Goal: Task Accomplishment & Management: Manage account settings

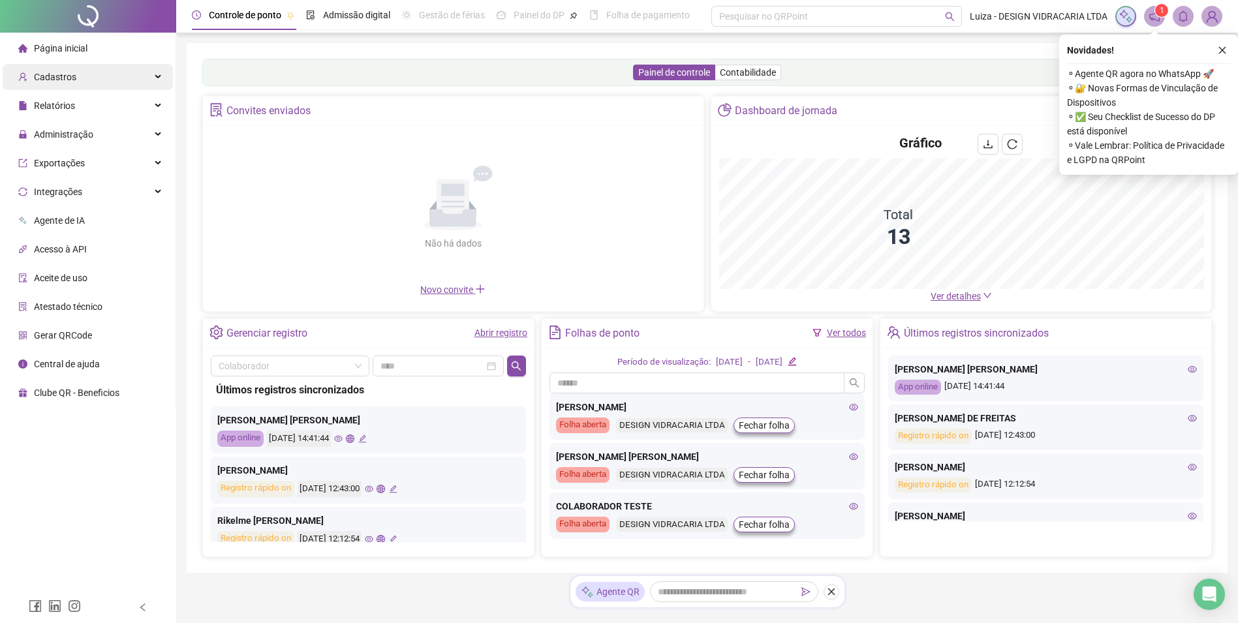
click at [58, 78] on span "Cadastros" at bounding box center [55, 77] width 42 height 10
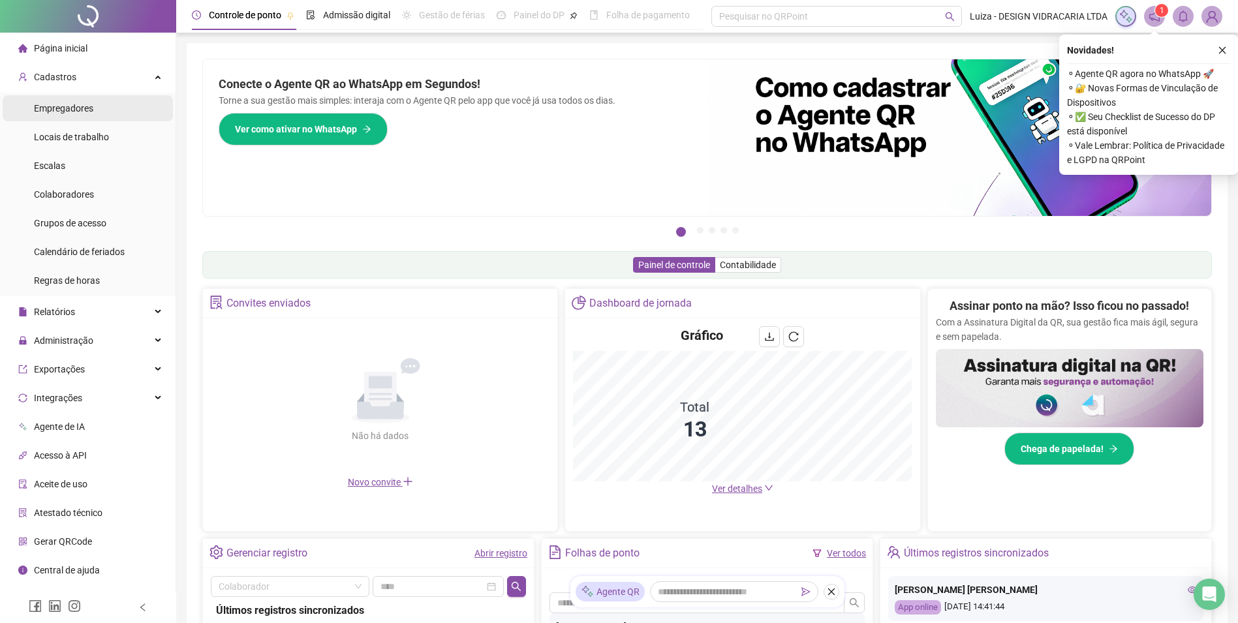
click at [63, 106] on span "Empregadores" at bounding box center [63, 108] width 59 height 10
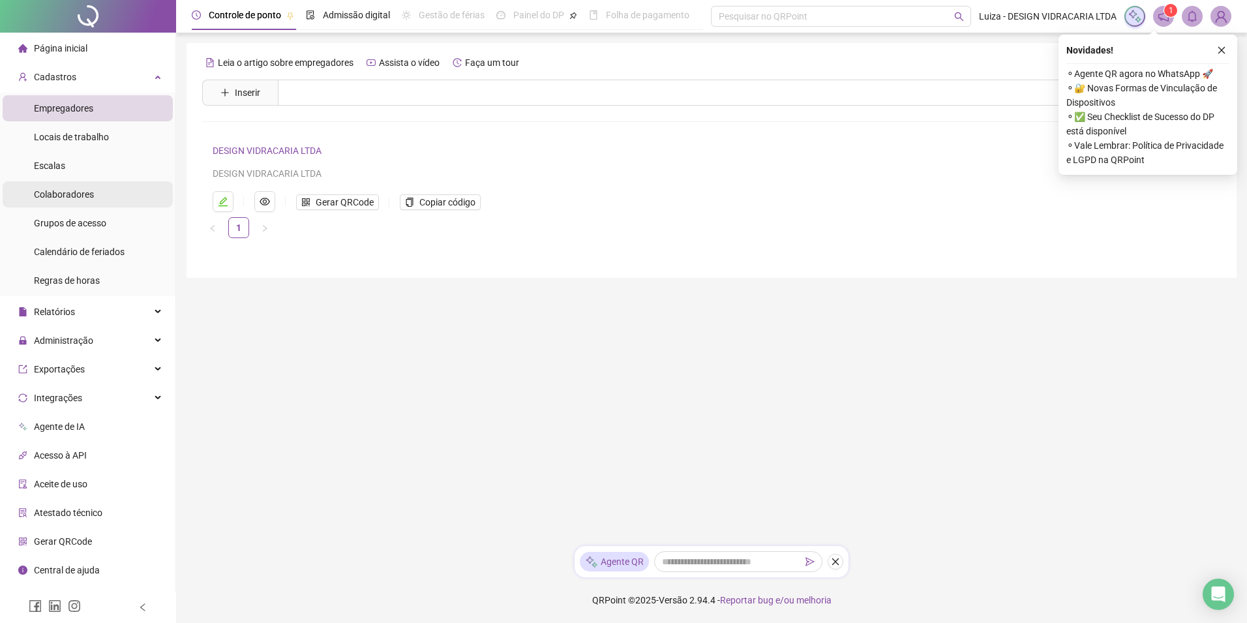
click at [89, 195] on span "Colaboradores" at bounding box center [64, 194] width 60 height 10
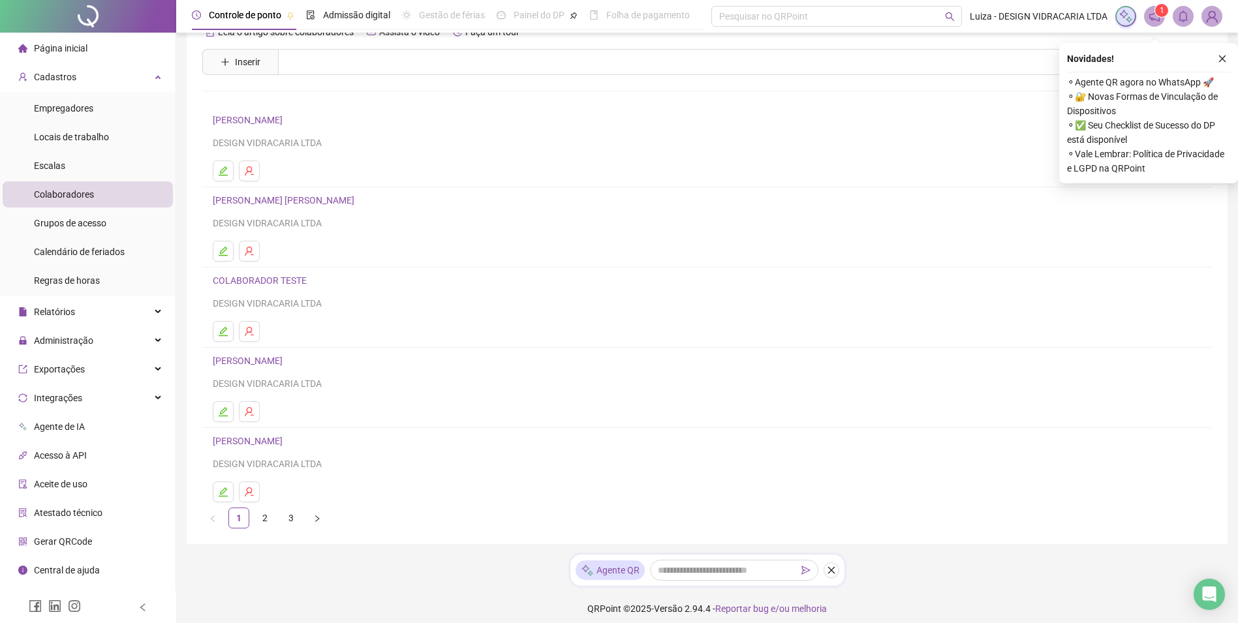
scroll to position [39, 0]
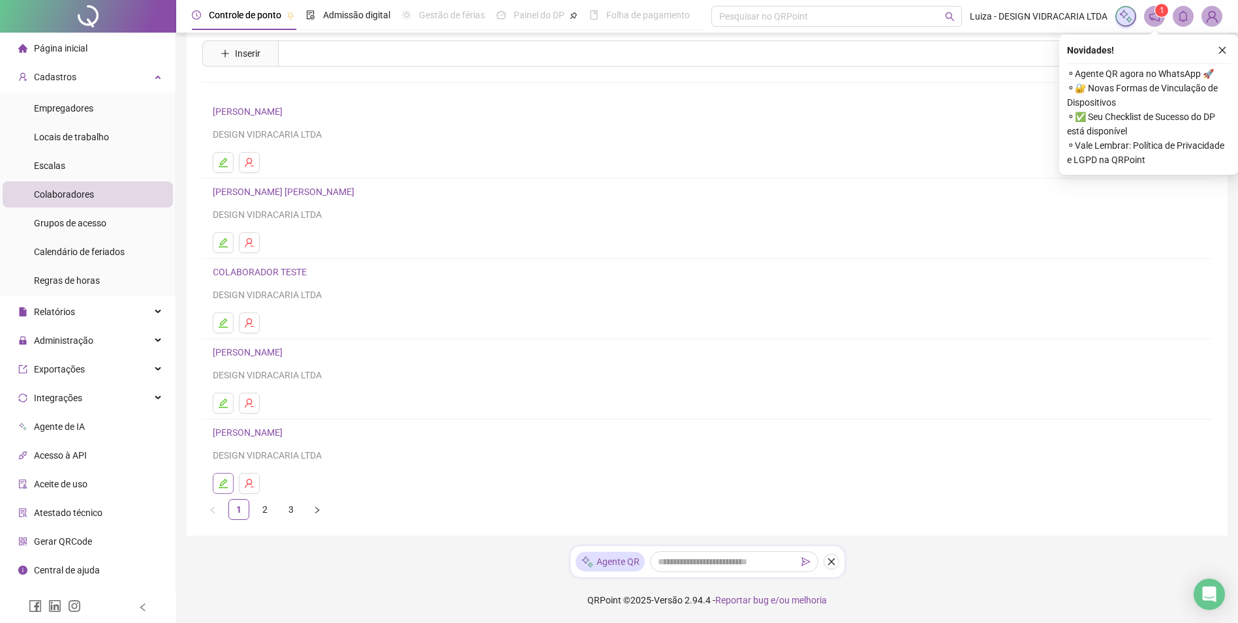
click at [219, 487] on icon "edit" at bounding box center [223, 483] width 9 height 9
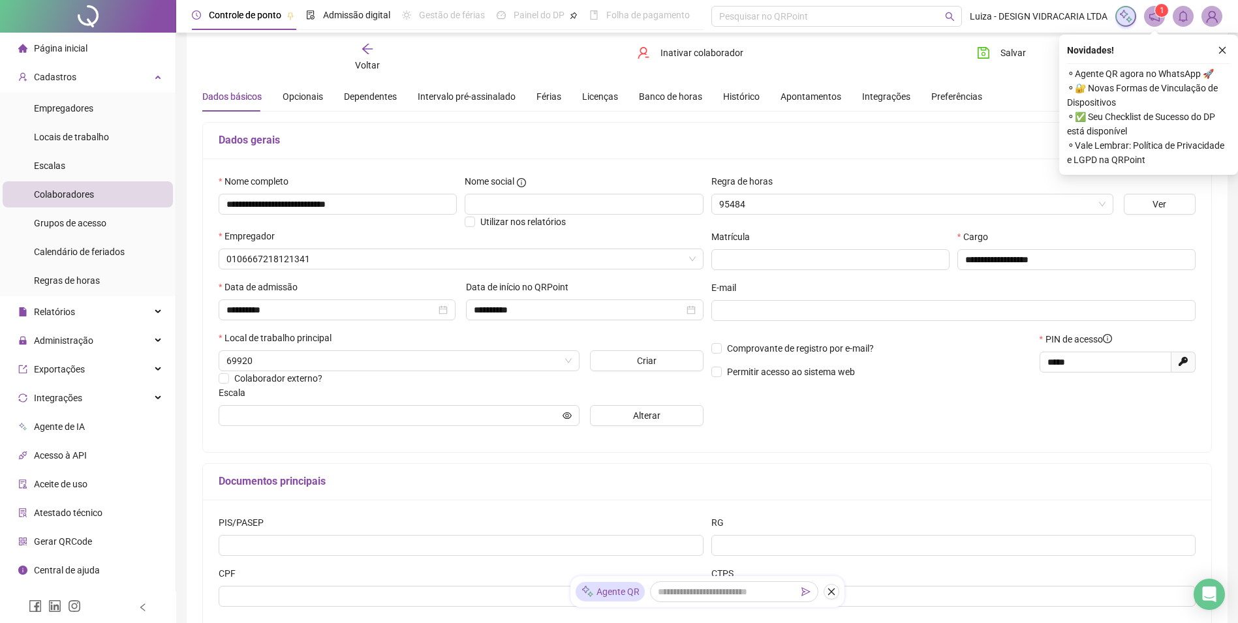
type input "**********"
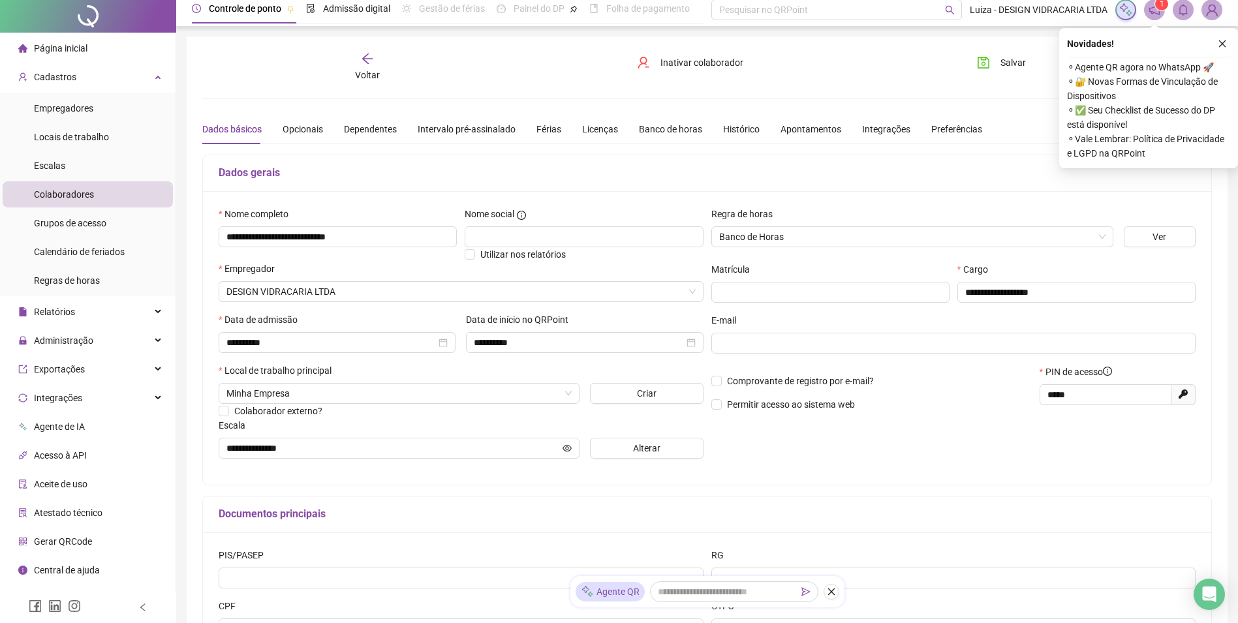
scroll to position [0, 0]
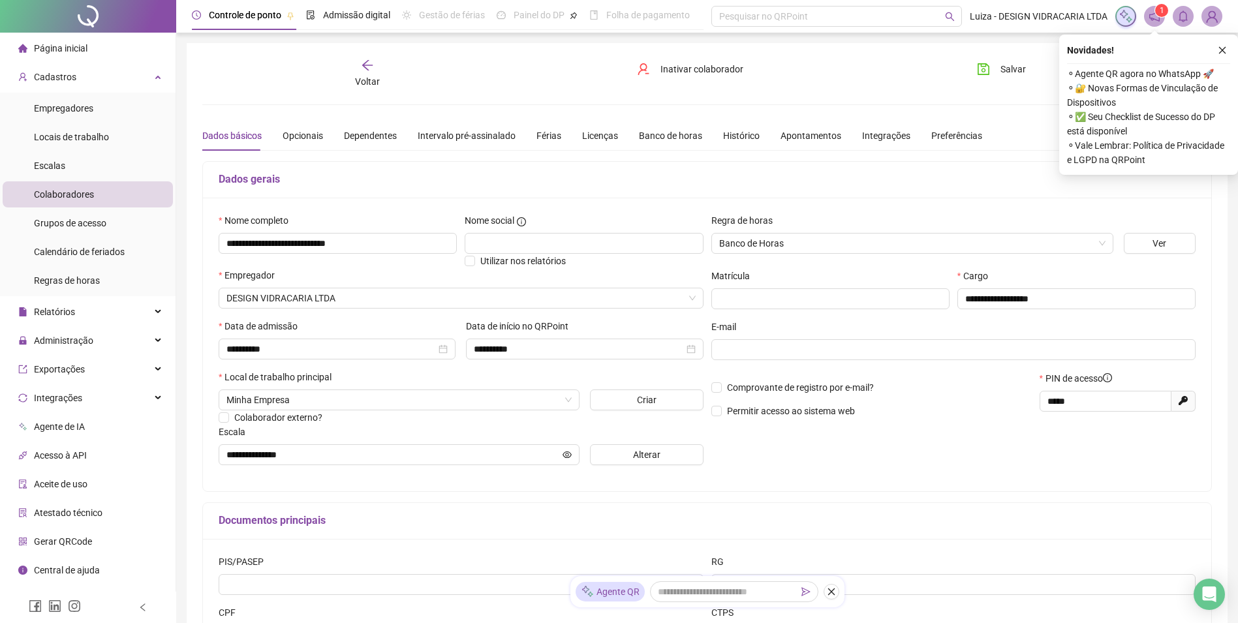
click at [70, 192] on span "Colaboradores" at bounding box center [64, 194] width 60 height 10
click at [52, 196] on span "Colaboradores" at bounding box center [64, 194] width 60 height 10
click at [56, 162] on span "Escalas" at bounding box center [49, 166] width 31 height 10
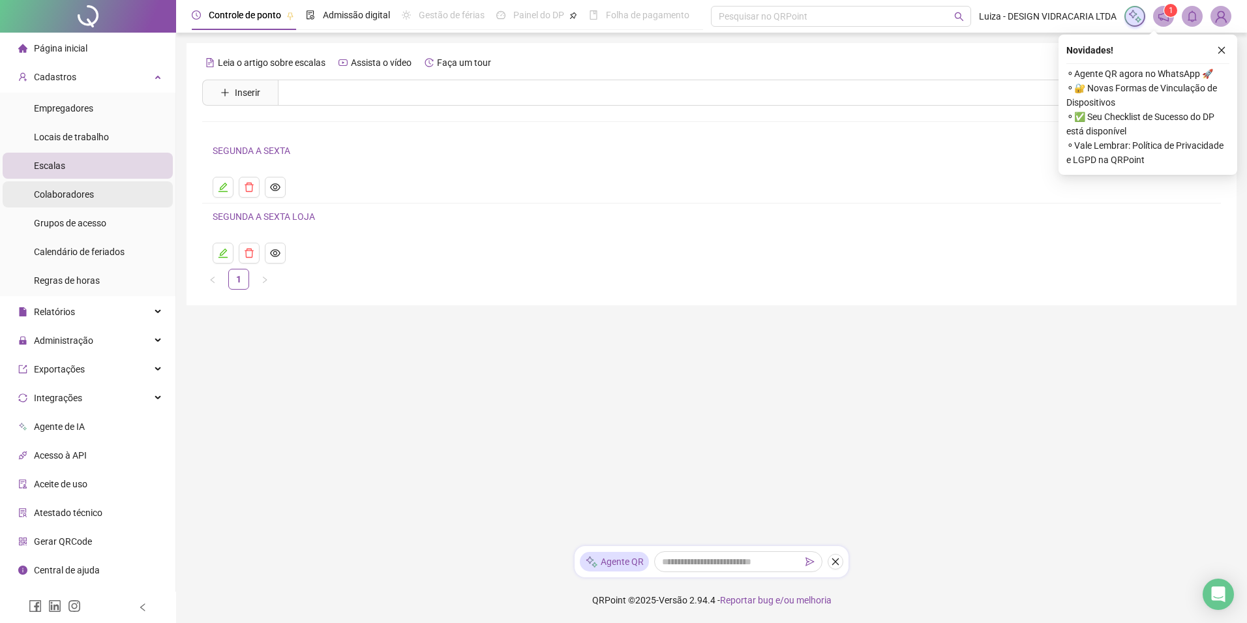
click at [61, 199] on span "Colaboradores" at bounding box center [64, 194] width 60 height 10
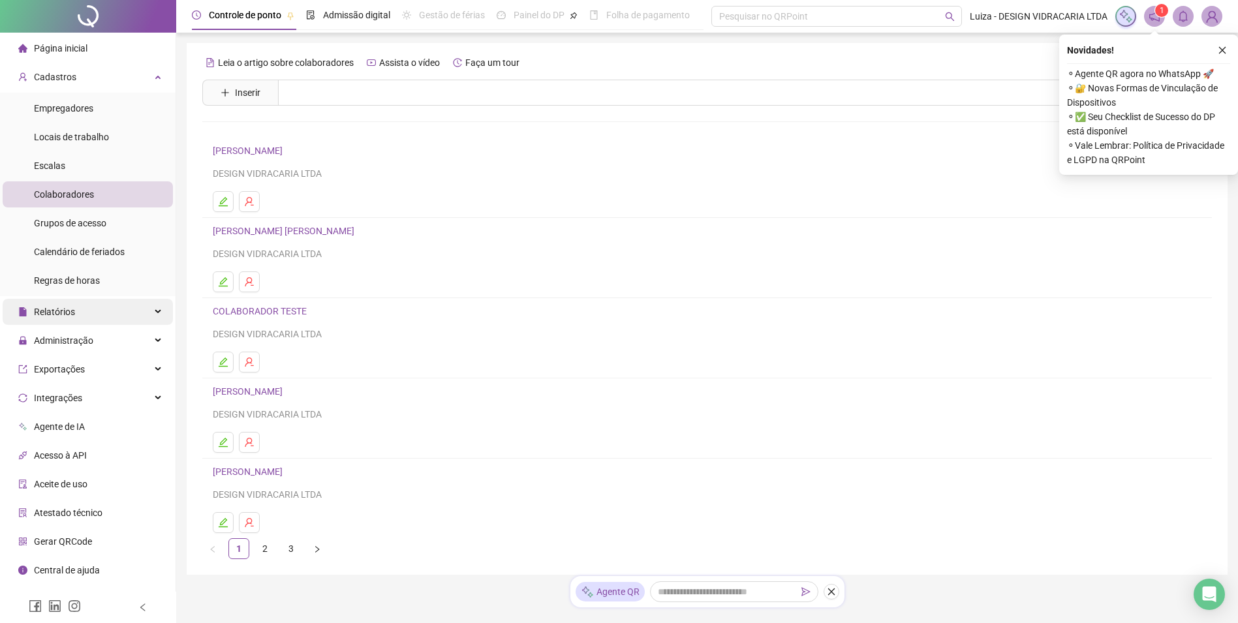
click at [76, 314] on div "Relatórios" at bounding box center [88, 312] width 170 height 26
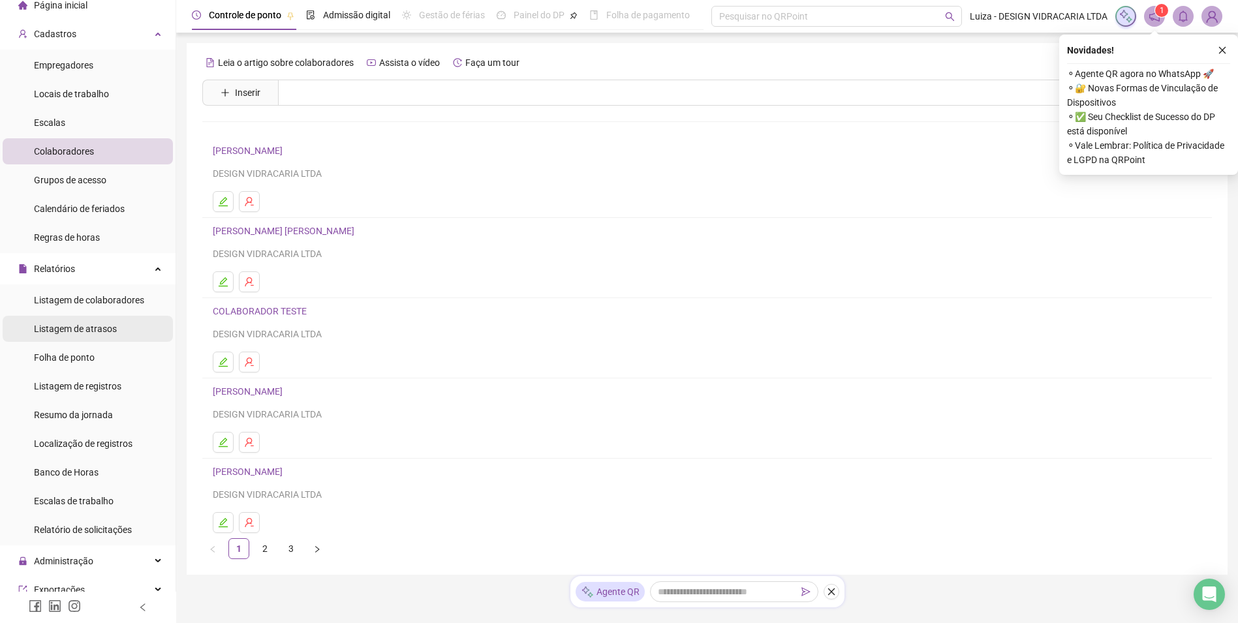
scroll to position [65, 0]
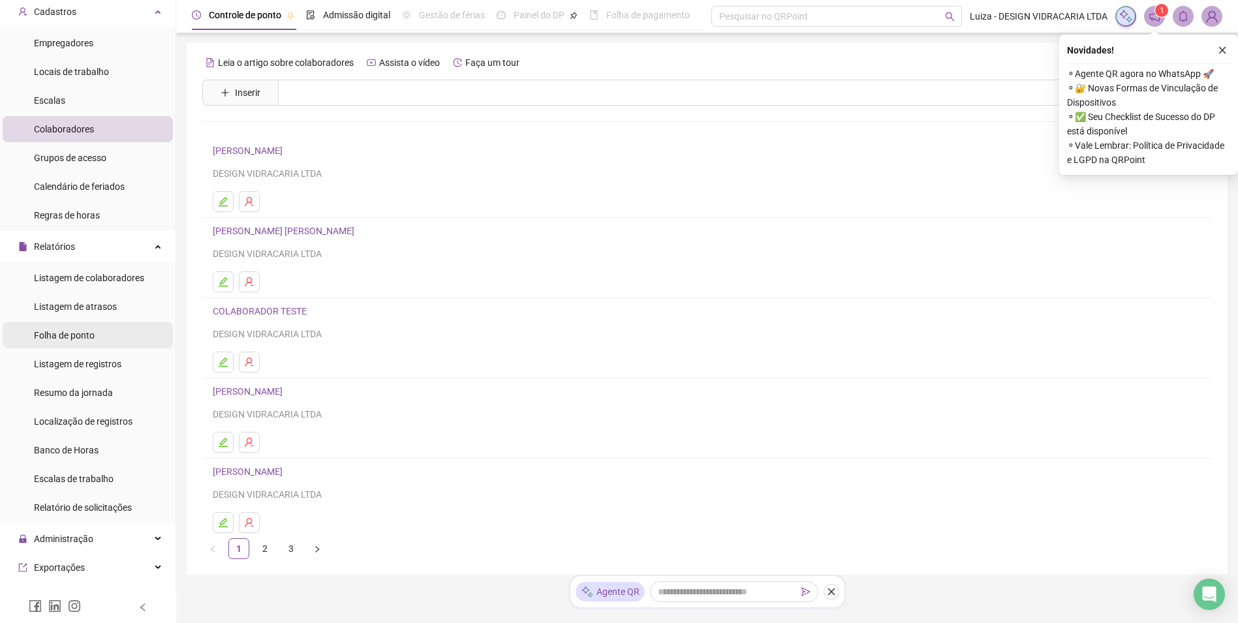
click at [75, 331] on span "Folha de ponto" at bounding box center [64, 335] width 61 height 10
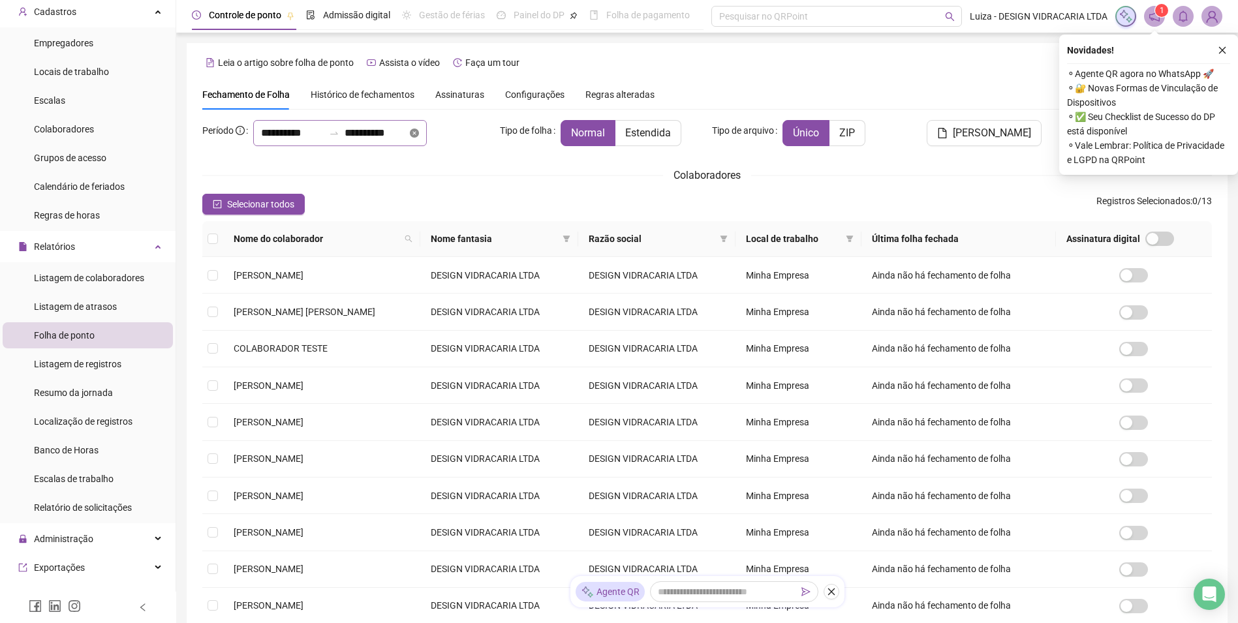
click at [419, 136] on icon "close-circle" at bounding box center [414, 133] width 9 height 9
click at [344, 138] on div at bounding box center [334, 133] width 21 height 10
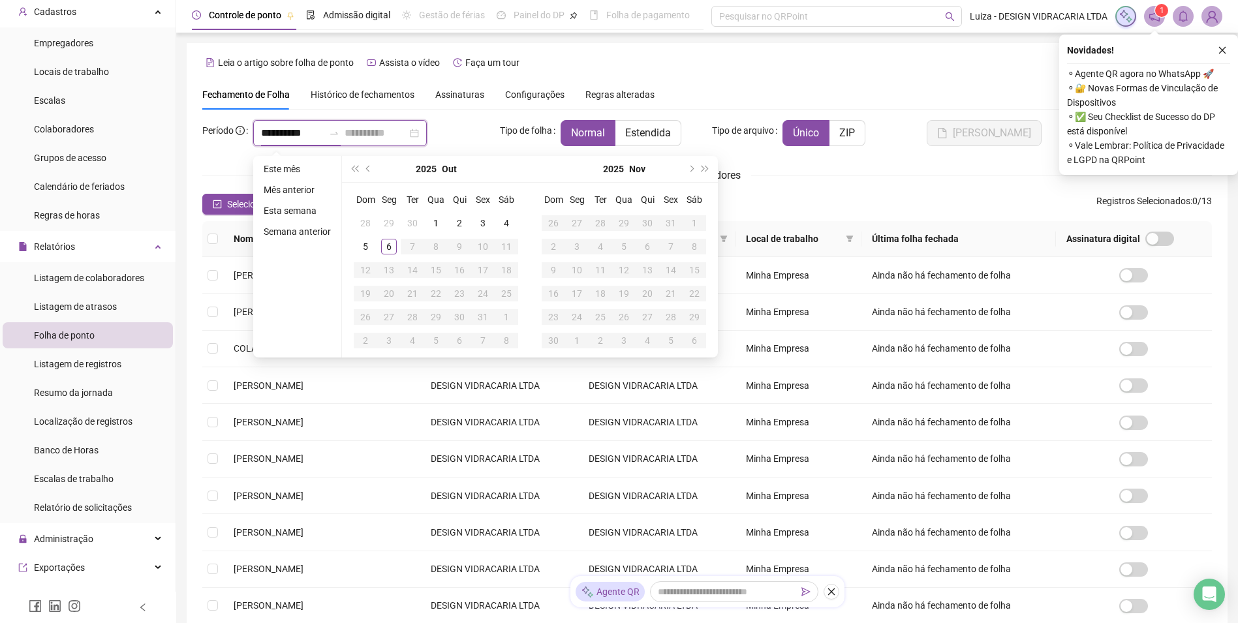
type input "**********"
click at [429, 219] on div "1" at bounding box center [436, 223] width 16 height 16
type input "**********"
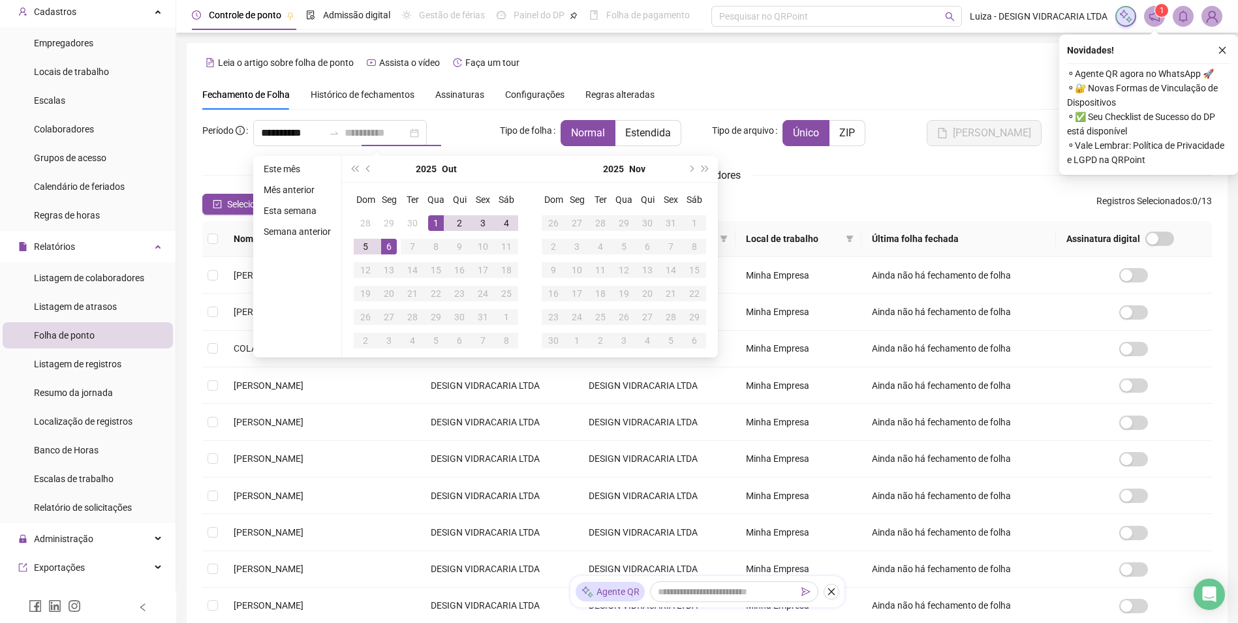
drag, startPoint x: 388, startPoint y: 246, endPoint x: 432, endPoint y: 168, distance: 89.1
click at [388, 246] on div "6" at bounding box center [389, 247] width 16 height 16
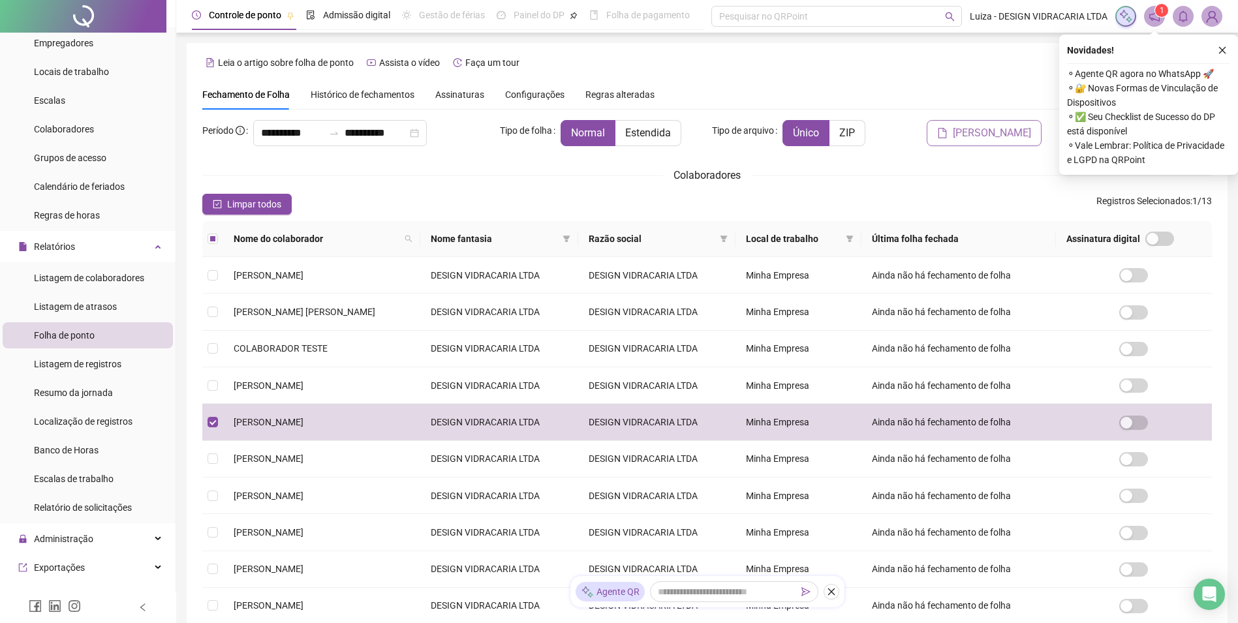
click at [1000, 136] on span "[PERSON_NAME]" at bounding box center [992, 133] width 78 height 16
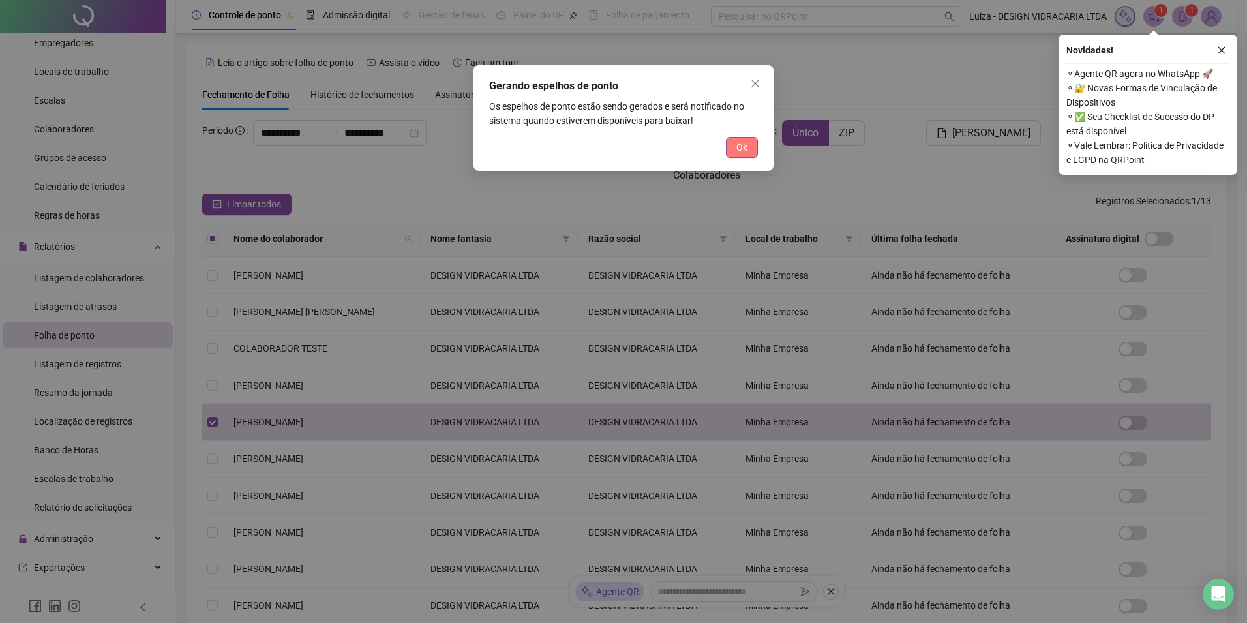
click at [741, 150] on span "Ok" at bounding box center [742, 147] width 11 height 14
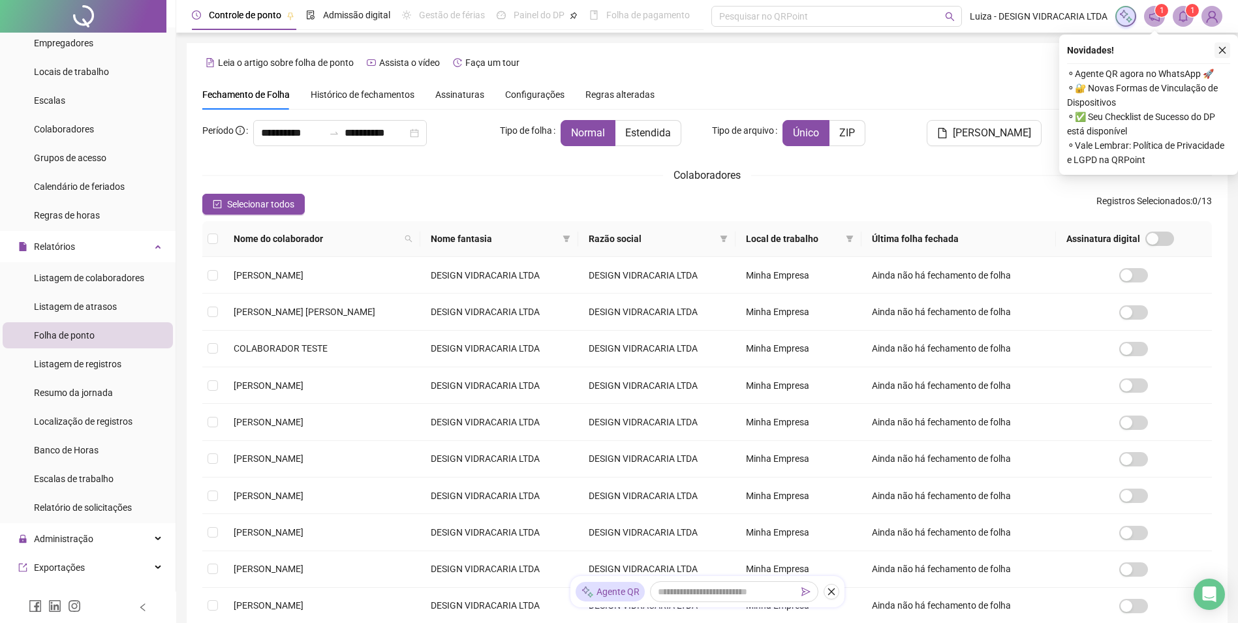
click at [1224, 50] on icon "close" at bounding box center [1221, 50] width 9 height 9
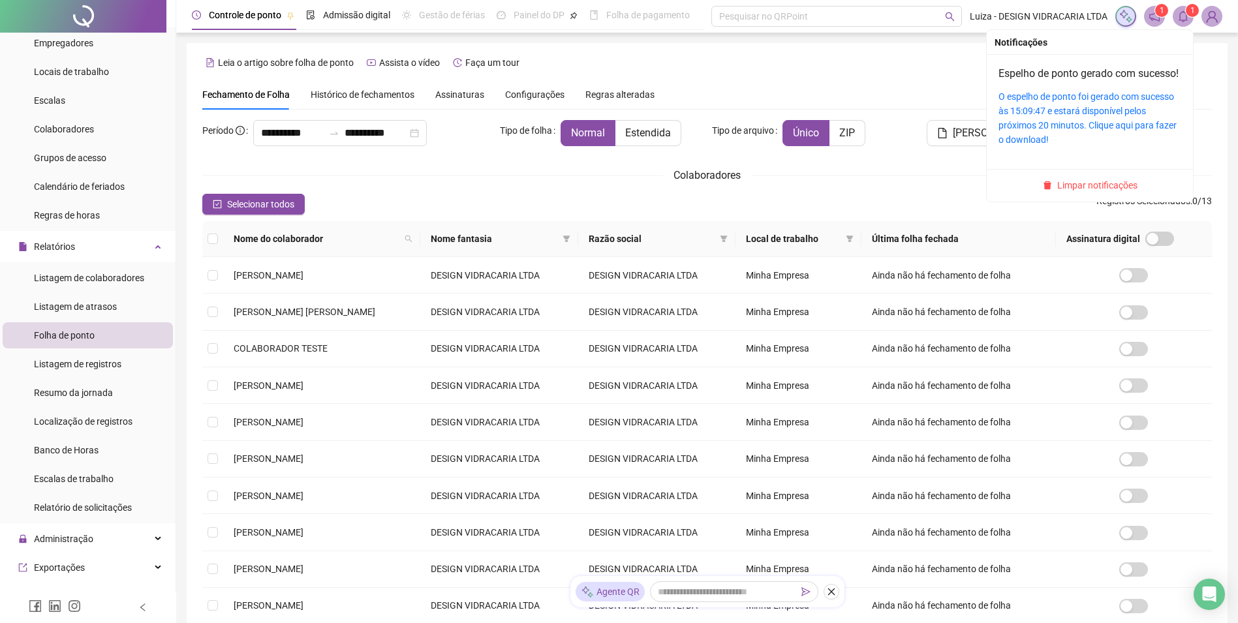
click at [1181, 18] on icon "bell" at bounding box center [1183, 16] width 12 height 12
click at [1056, 129] on link "O espelho de ponto foi gerado com sucesso às 15:09:47 e estará disponível pelos…" at bounding box center [1087, 118] width 178 height 54
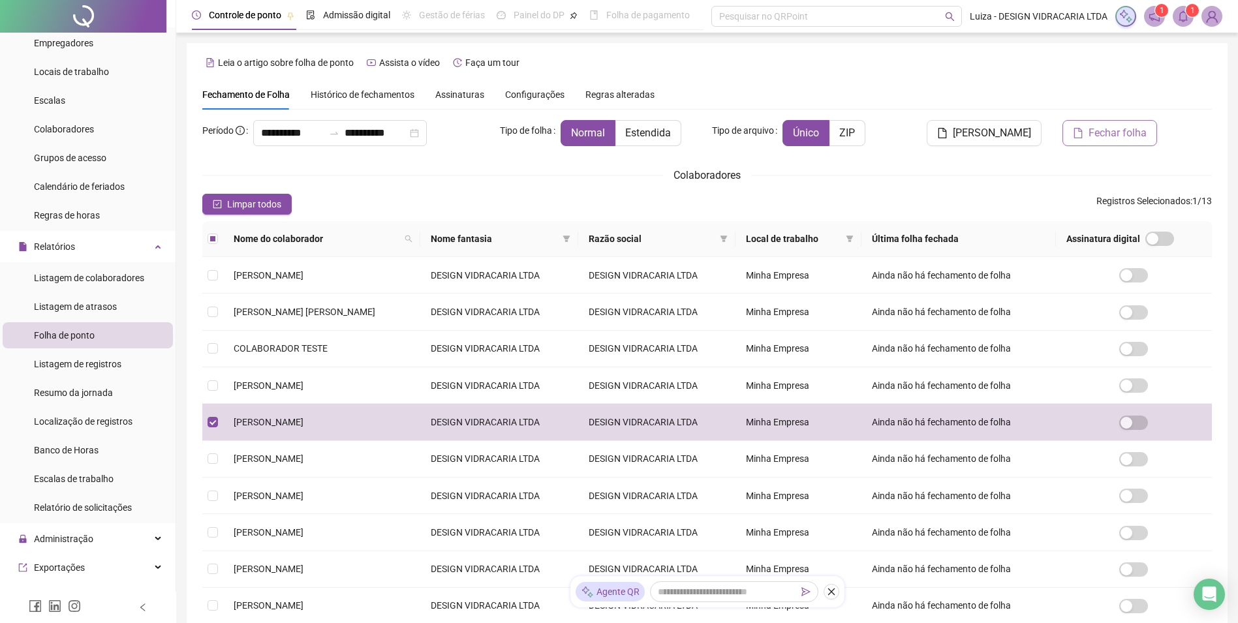
click at [1110, 132] on span "Fechar folha" at bounding box center [1117, 133] width 58 height 16
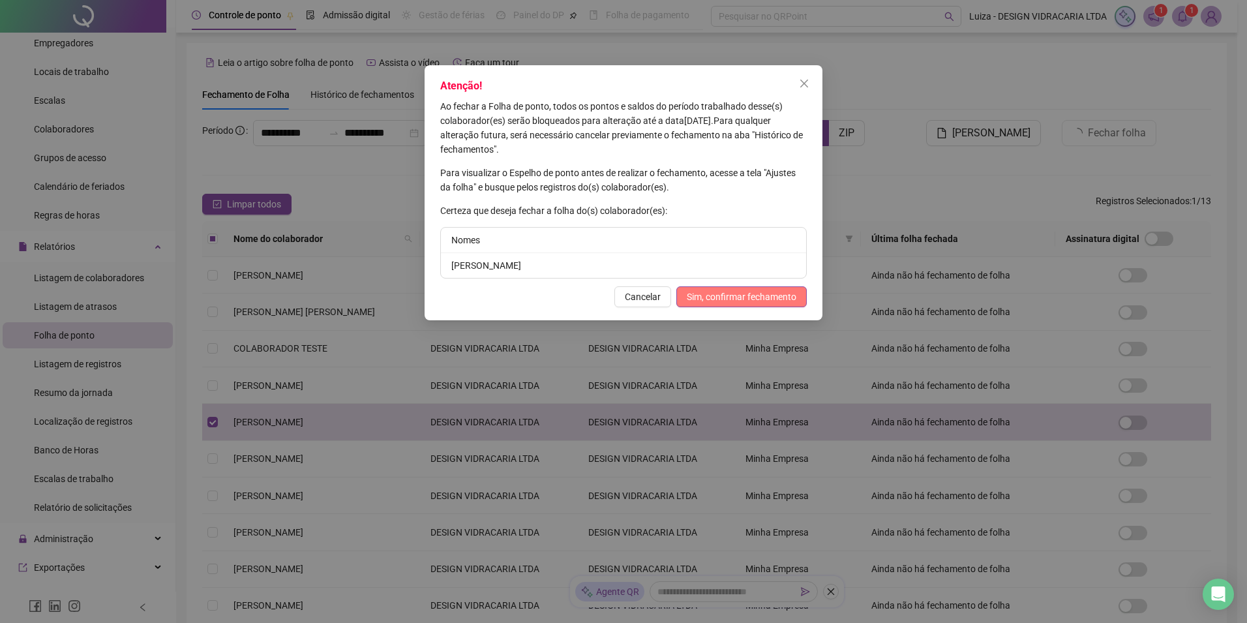
click at [780, 298] on span "Sim, confirmar fechamento" at bounding box center [742, 297] width 110 height 14
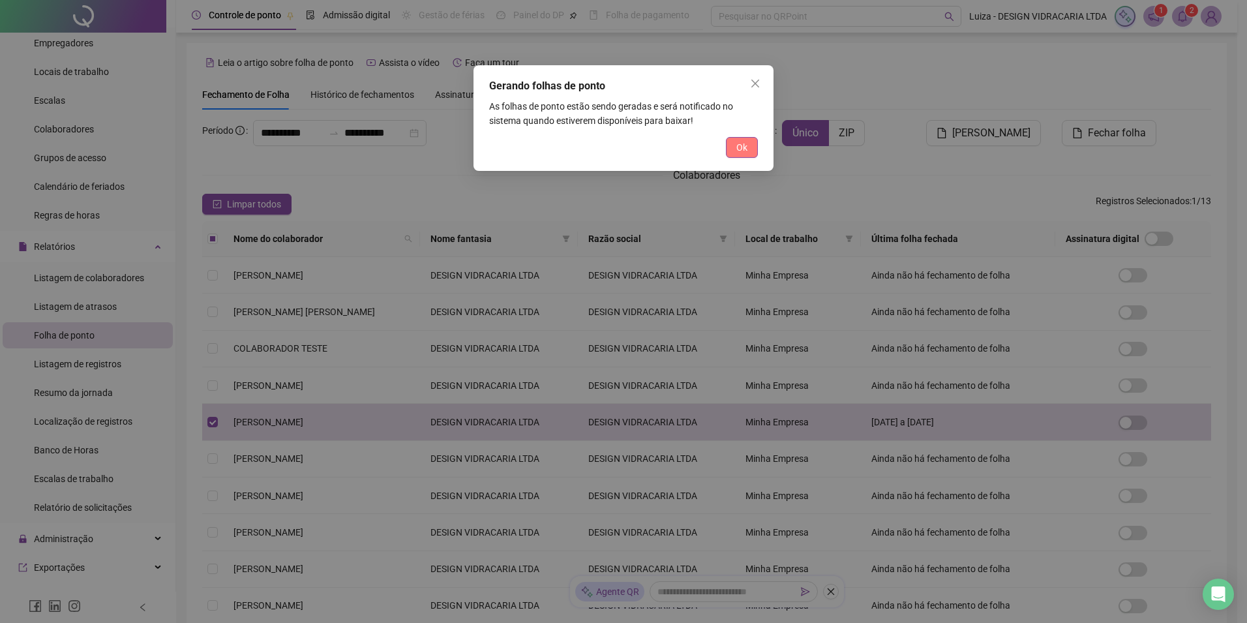
click at [735, 146] on button "Ok" at bounding box center [742, 147] width 32 height 21
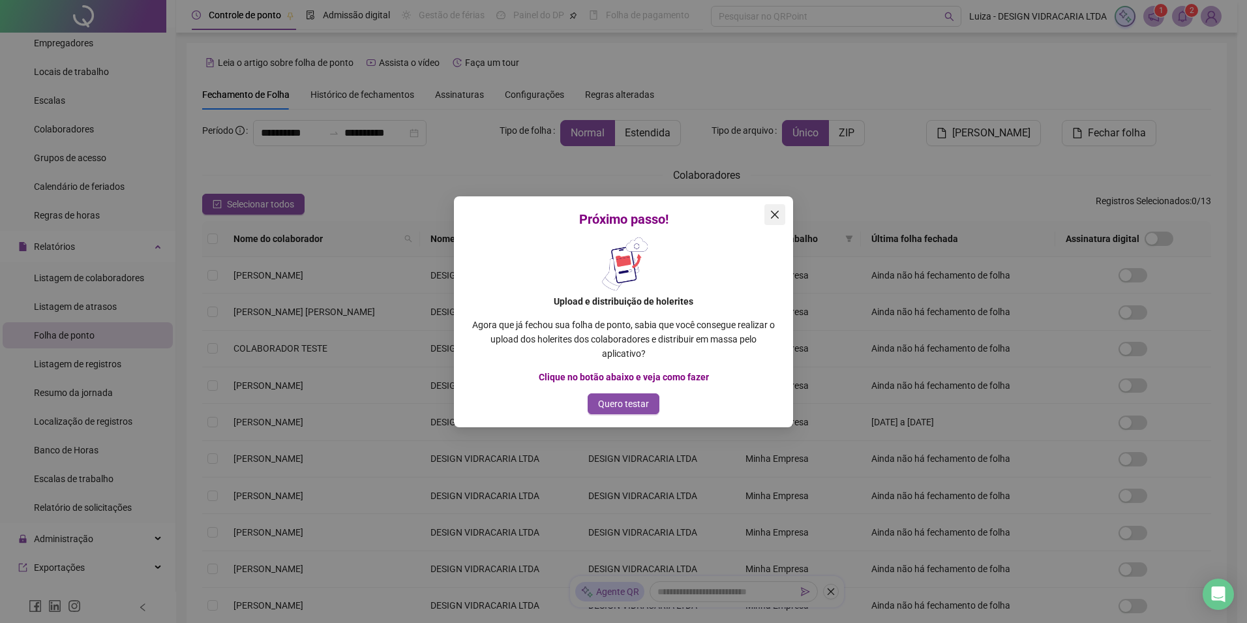
click at [773, 220] on button "Close" at bounding box center [775, 214] width 21 height 21
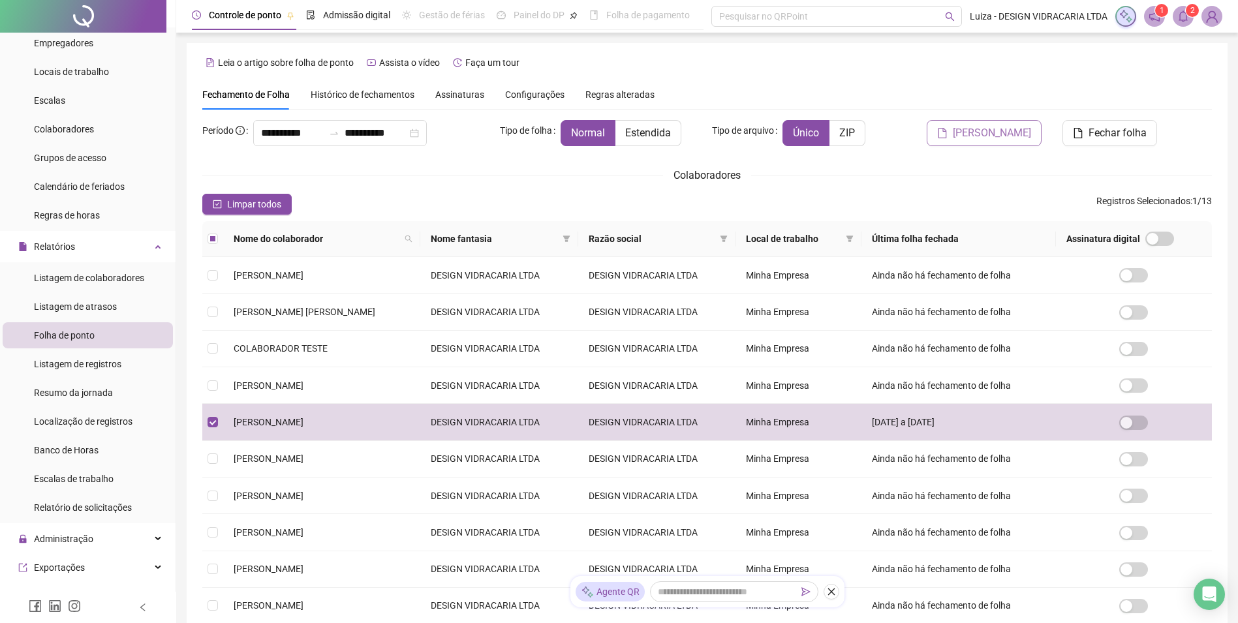
click at [989, 132] on span "[PERSON_NAME]" at bounding box center [992, 133] width 78 height 16
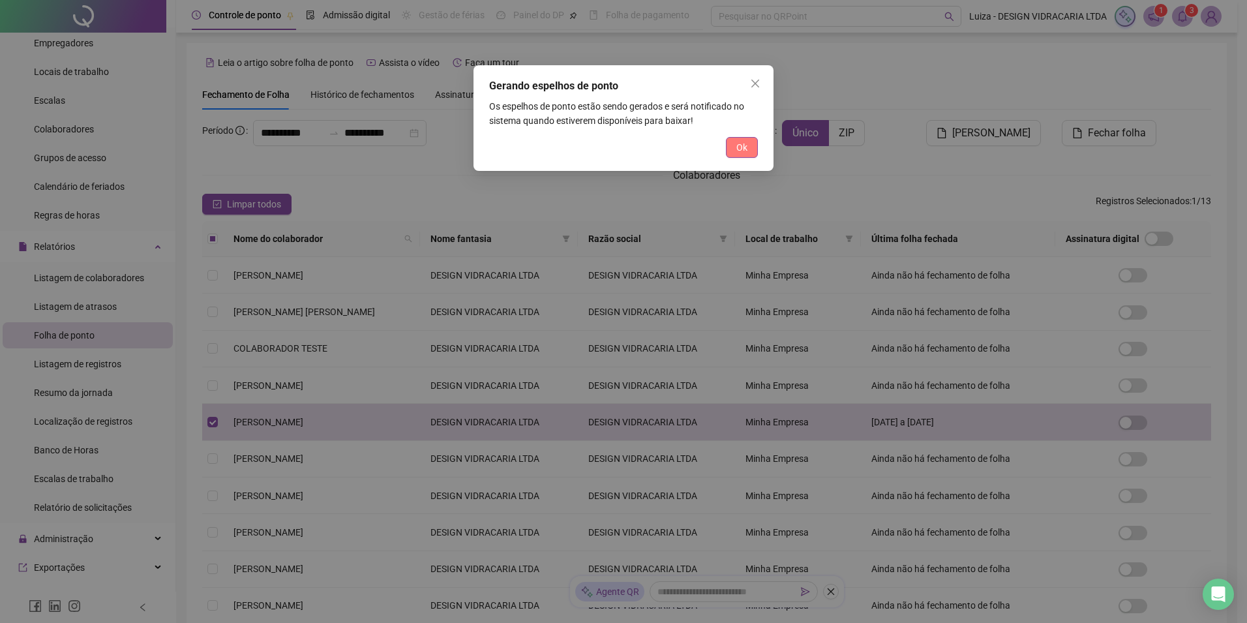
click at [746, 144] on span "Ok" at bounding box center [742, 147] width 11 height 14
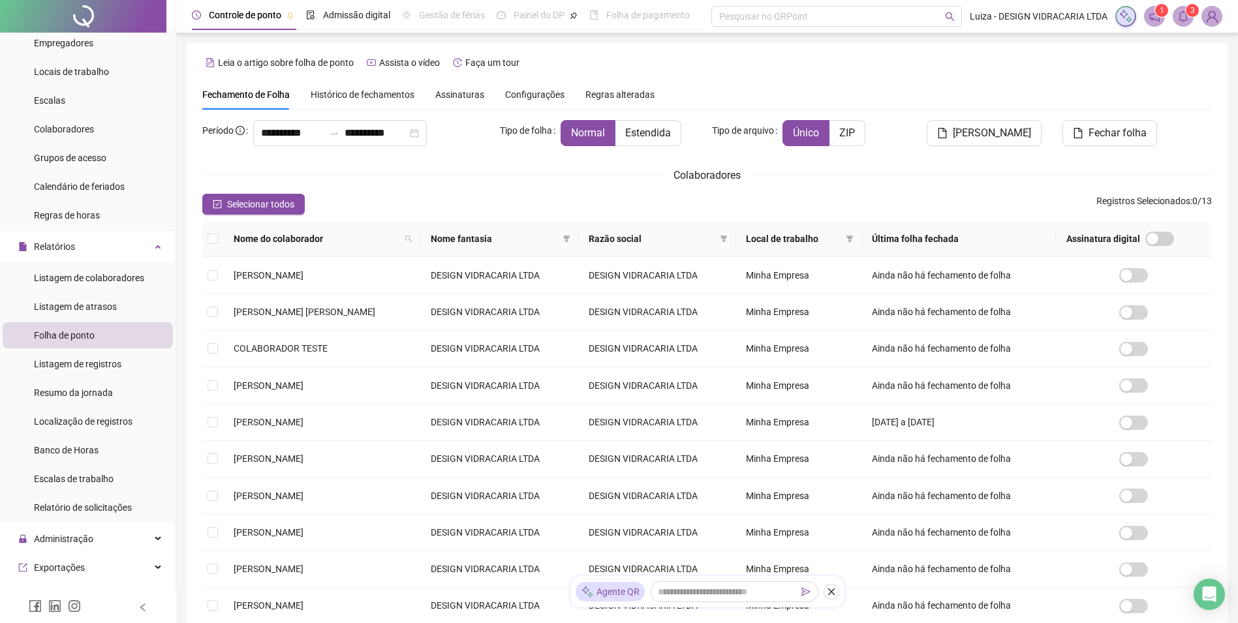
click at [1182, 16] on icon "bell" at bounding box center [1183, 16] width 12 height 12
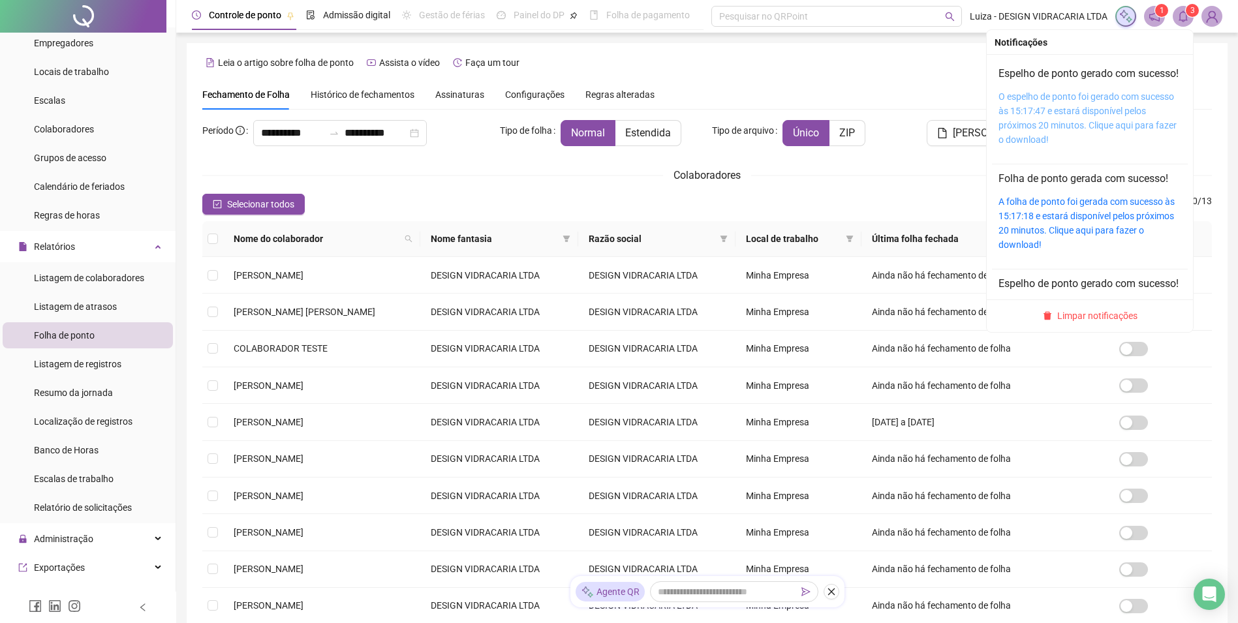
click at [1015, 129] on link "O espelho de ponto foi gerado com sucesso às 15:17:47 e estará disponível pelos…" at bounding box center [1087, 118] width 178 height 54
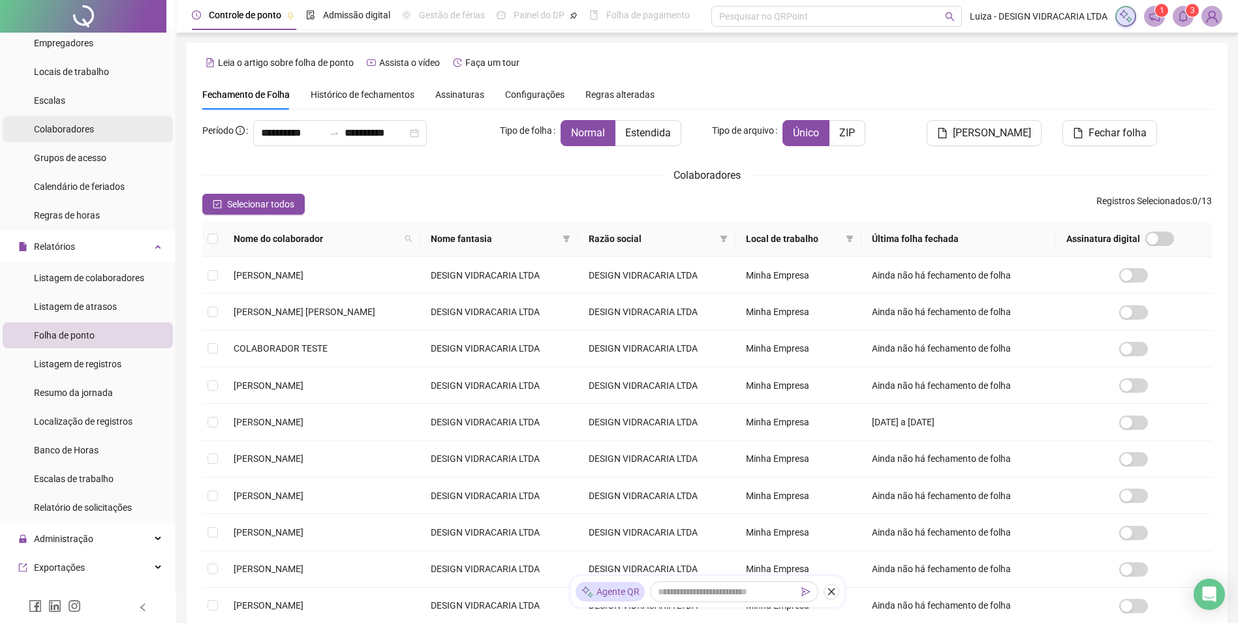
click at [58, 127] on span "Colaboradores" at bounding box center [64, 129] width 60 height 10
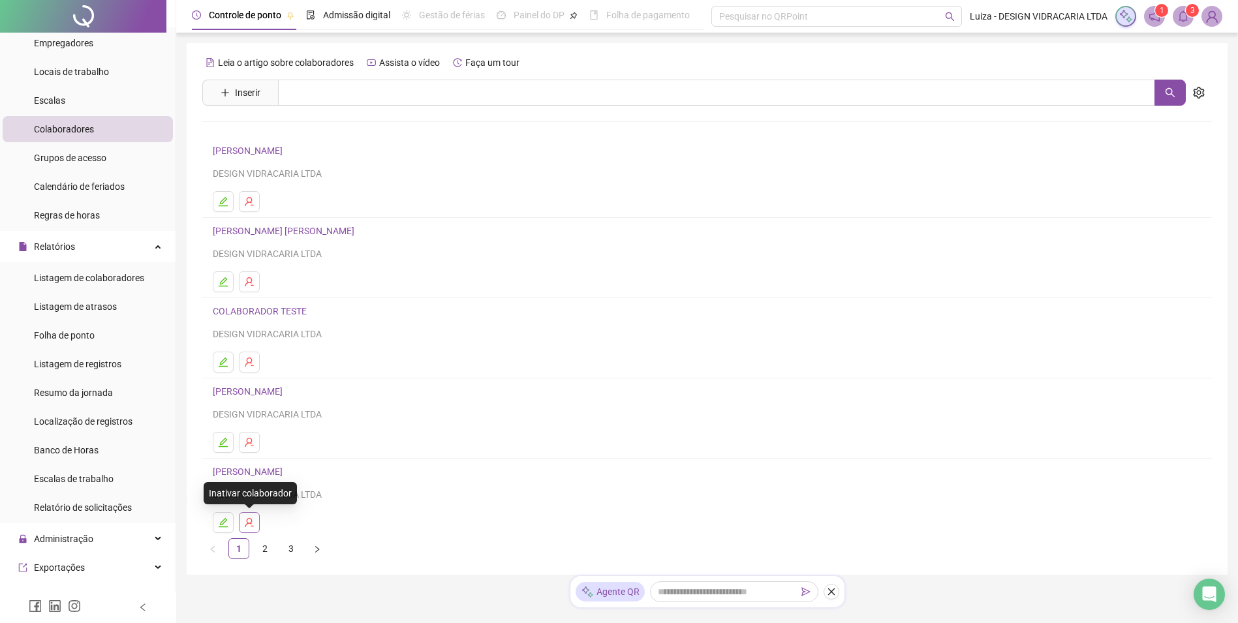
click at [249, 526] on icon "user-delete" at bounding box center [249, 522] width 10 height 10
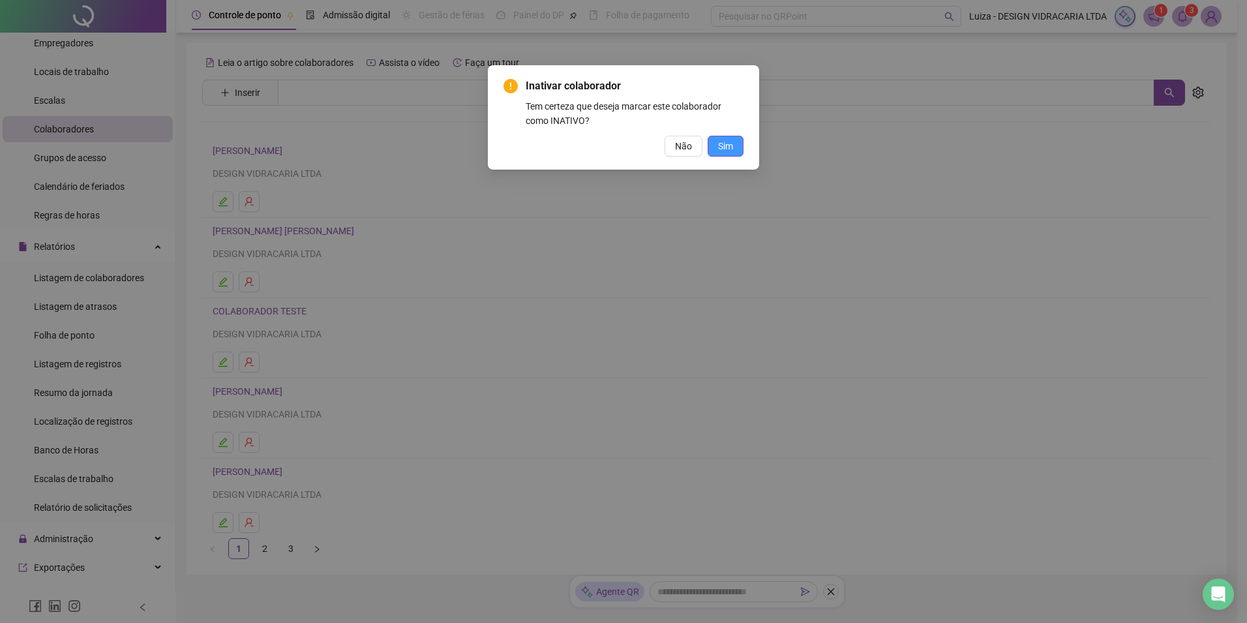
click at [728, 147] on span "Sim" at bounding box center [725, 146] width 15 height 14
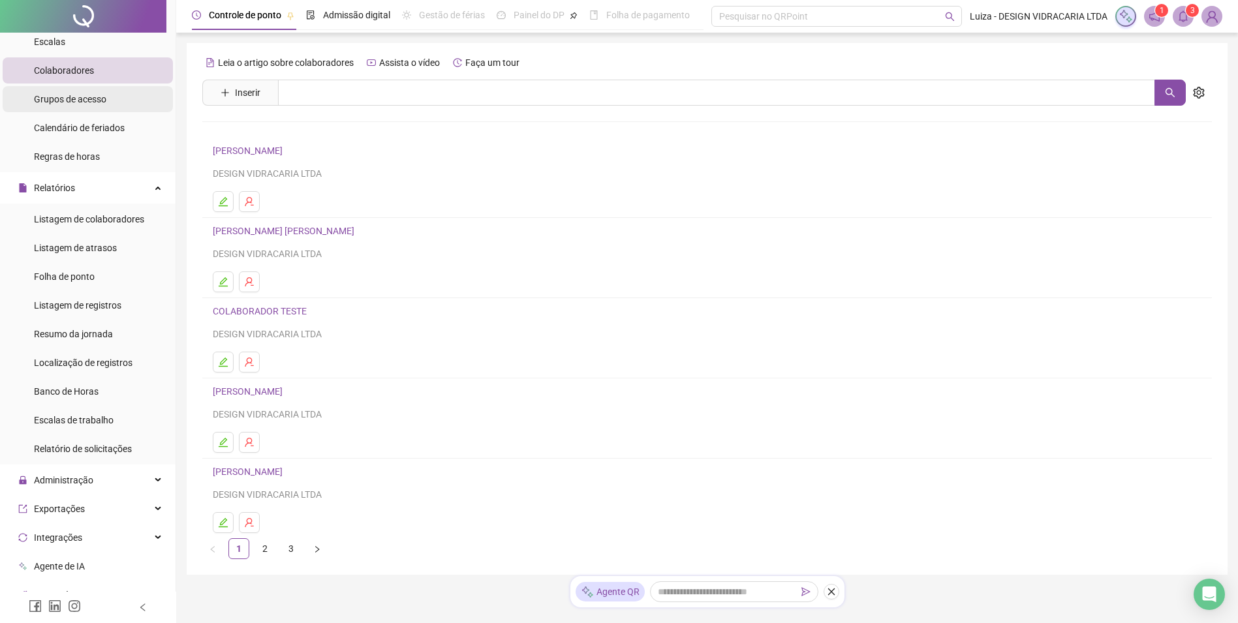
scroll to position [130, 0]
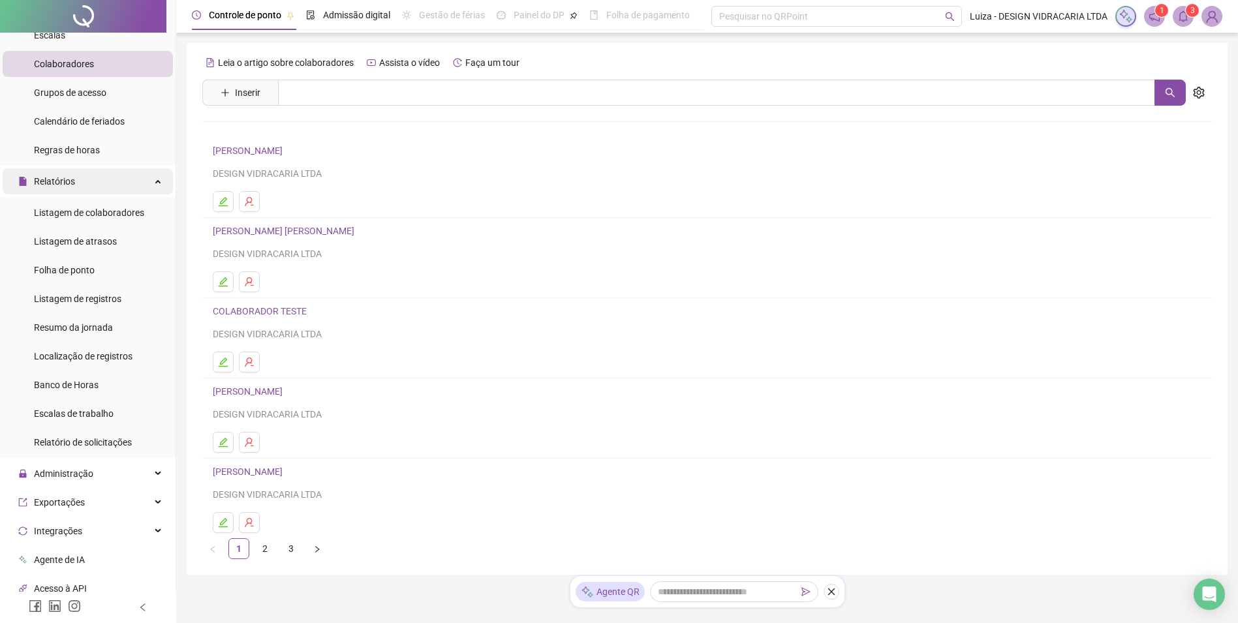
click at [154, 181] on div "Relatórios" at bounding box center [88, 181] width 170 height 26
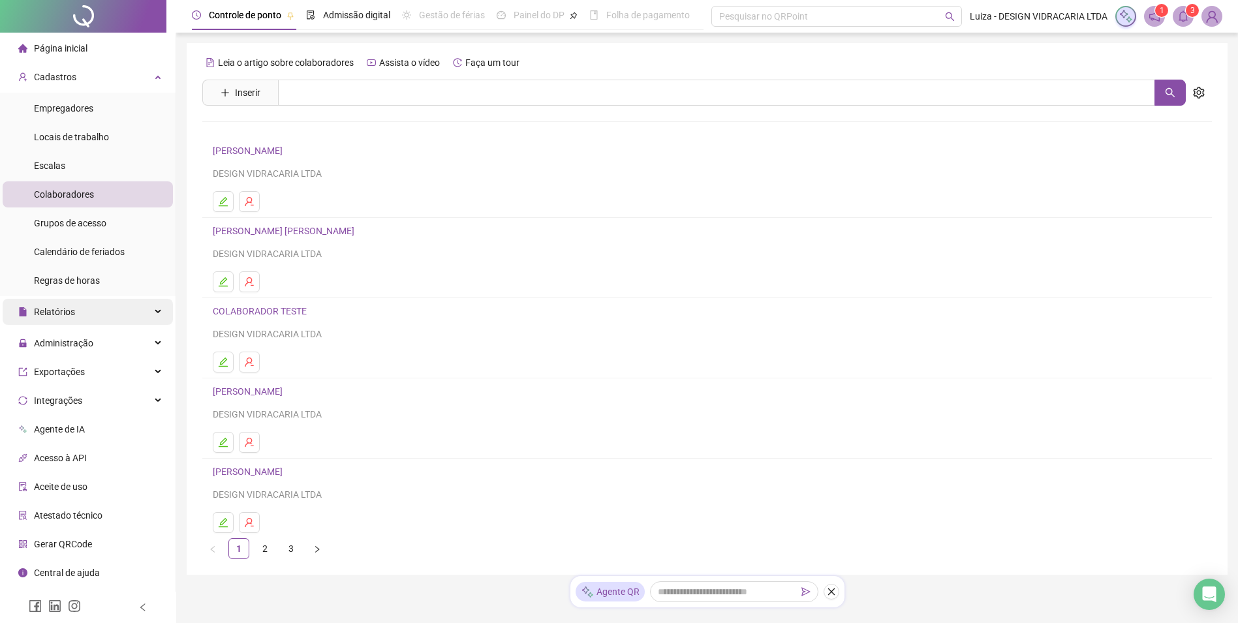
scroll to position [0, 0]
click at [72, 341] on span "Administração" at bounding box center [63, 340] width 59 height 10
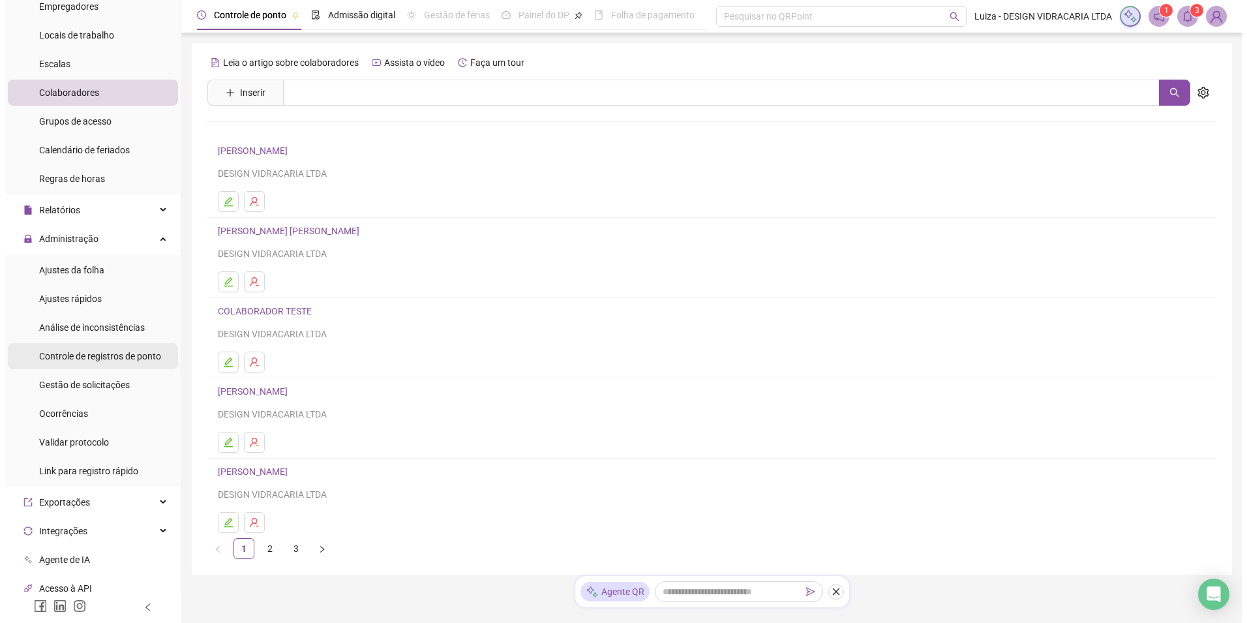
scroll to position [130, 0]
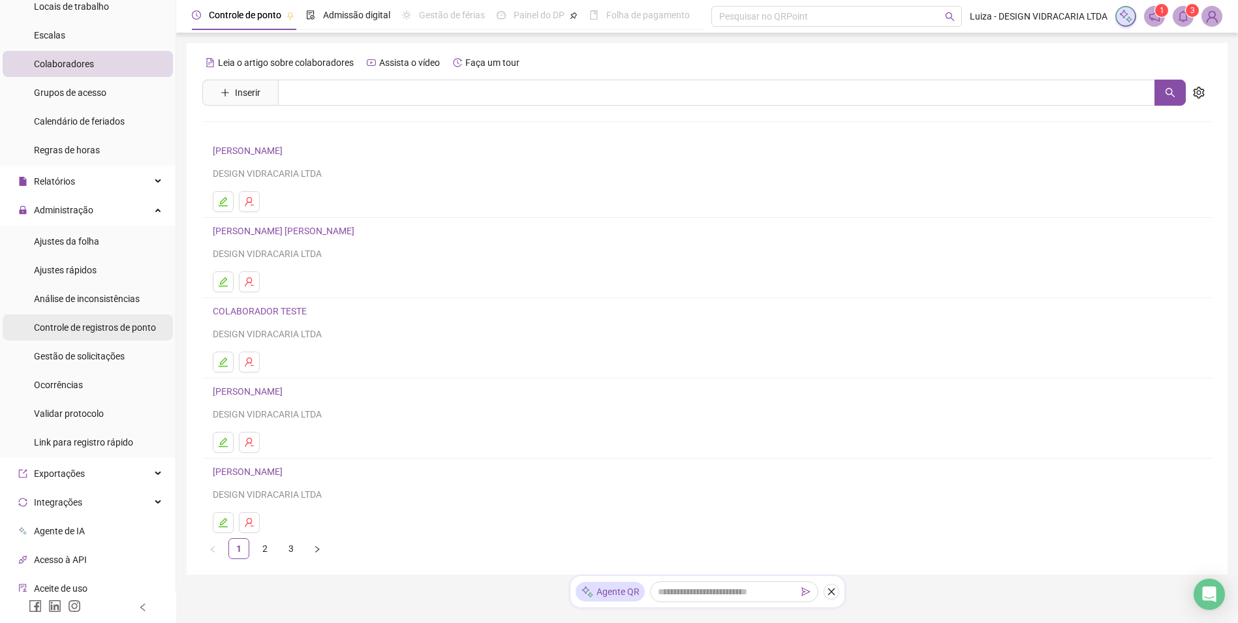
click at [74, 319] on div "Controle de registros de ponto" at bounding box center [95, 327] width 122 height 26
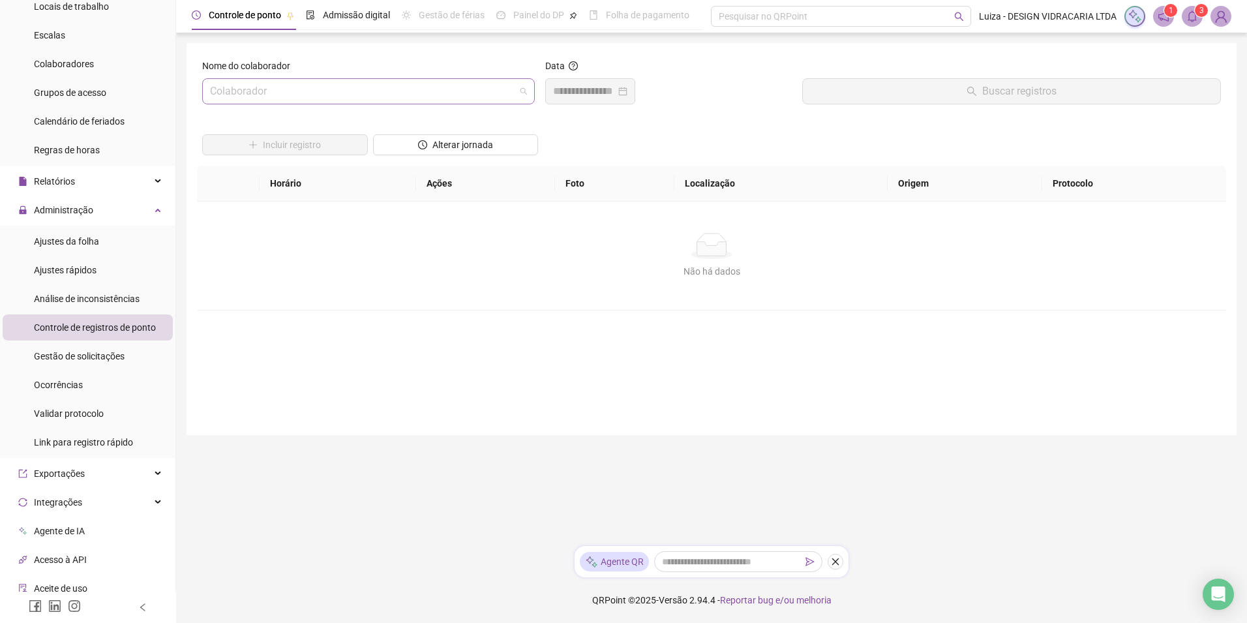
click at [292, 78] on div "Colaborador" at bounding box center [368, 91] width 333 height 26
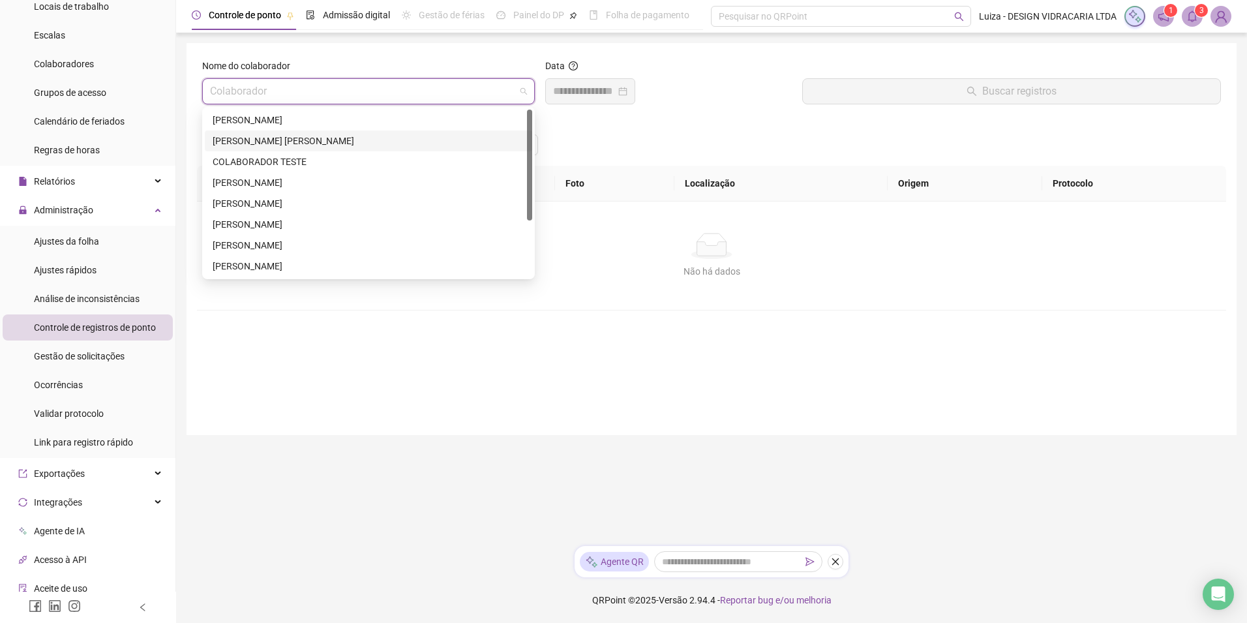
click at [287, 141] on div "[PERSON_NAME] [PERSON_NAME]" at bounding box center [369, 141] width 312 height 14
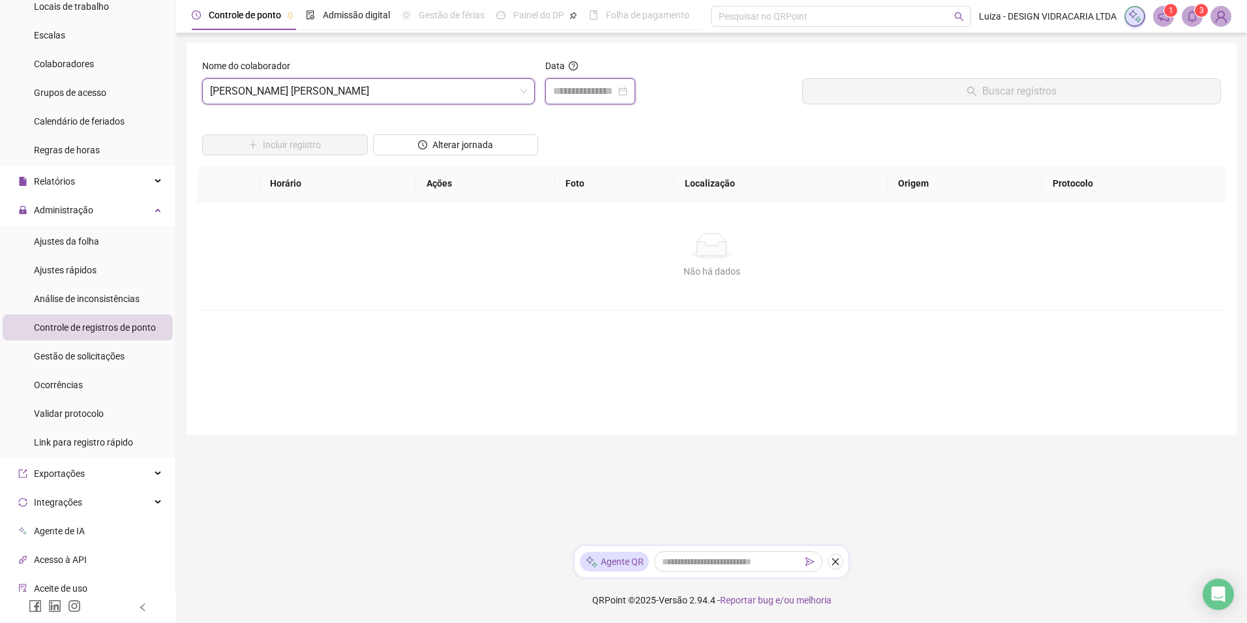
click at [560, 97] on input at bounding box center [584, 92] width 63 height 16
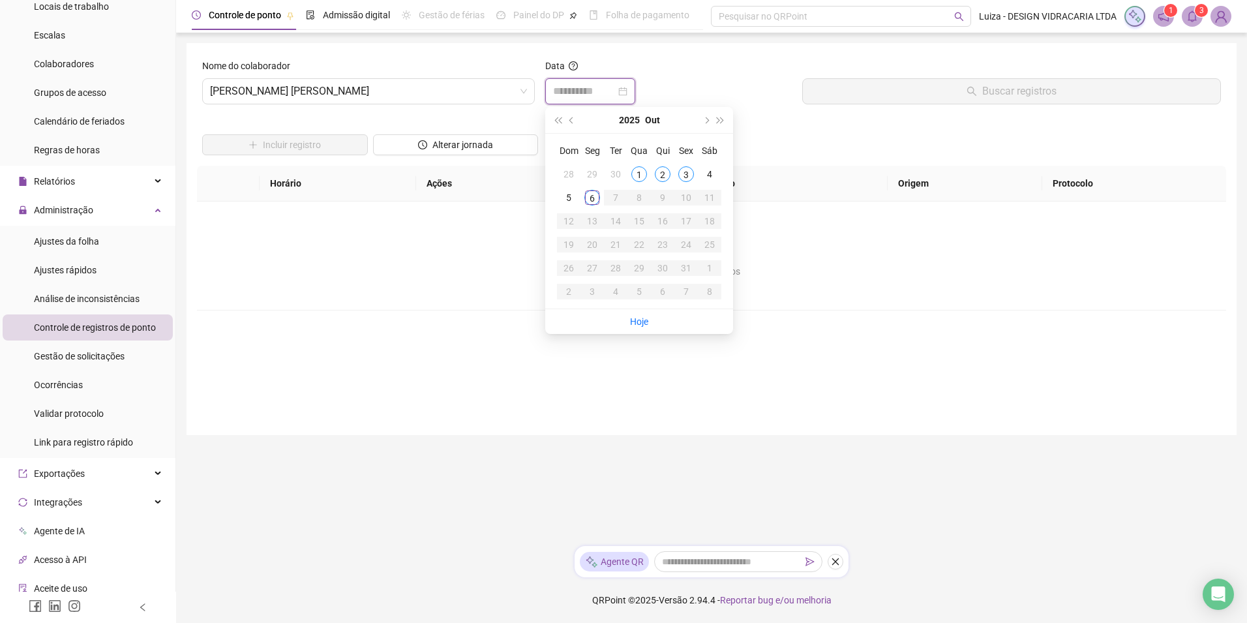
type input "**********"
click at [664, 177] on div "2" at bounding box center [663, 174] width 16 height 16
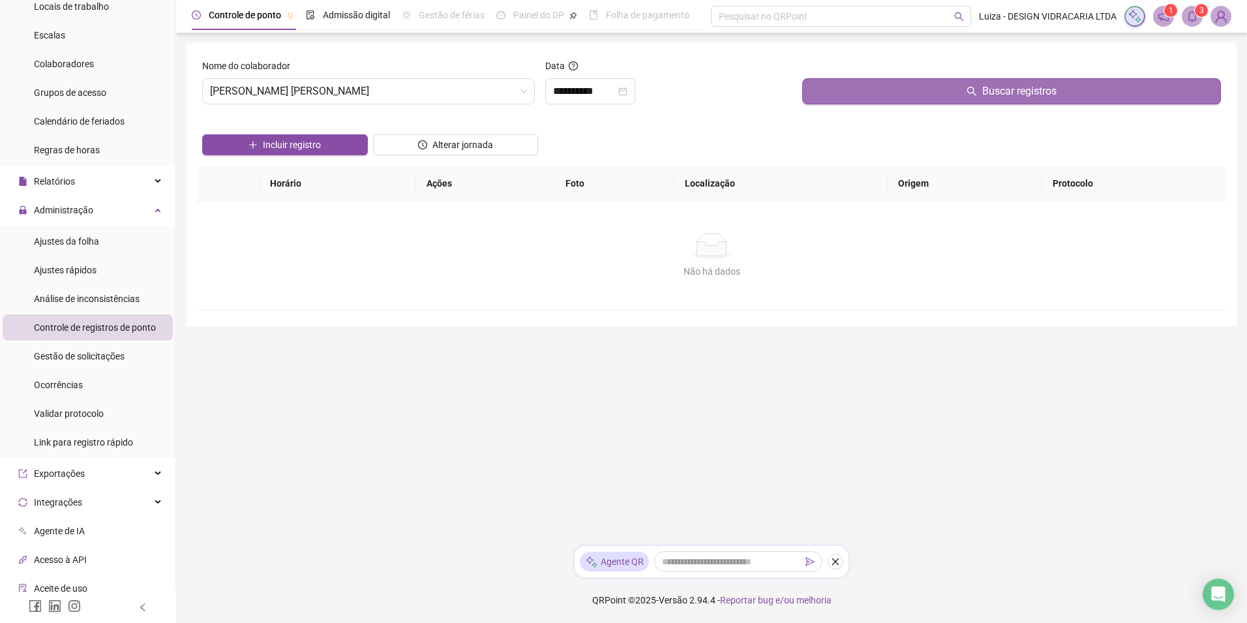
click at [936, 96] on button "Buscar registros" at bounding box center [1012, 91] width 419 height 26
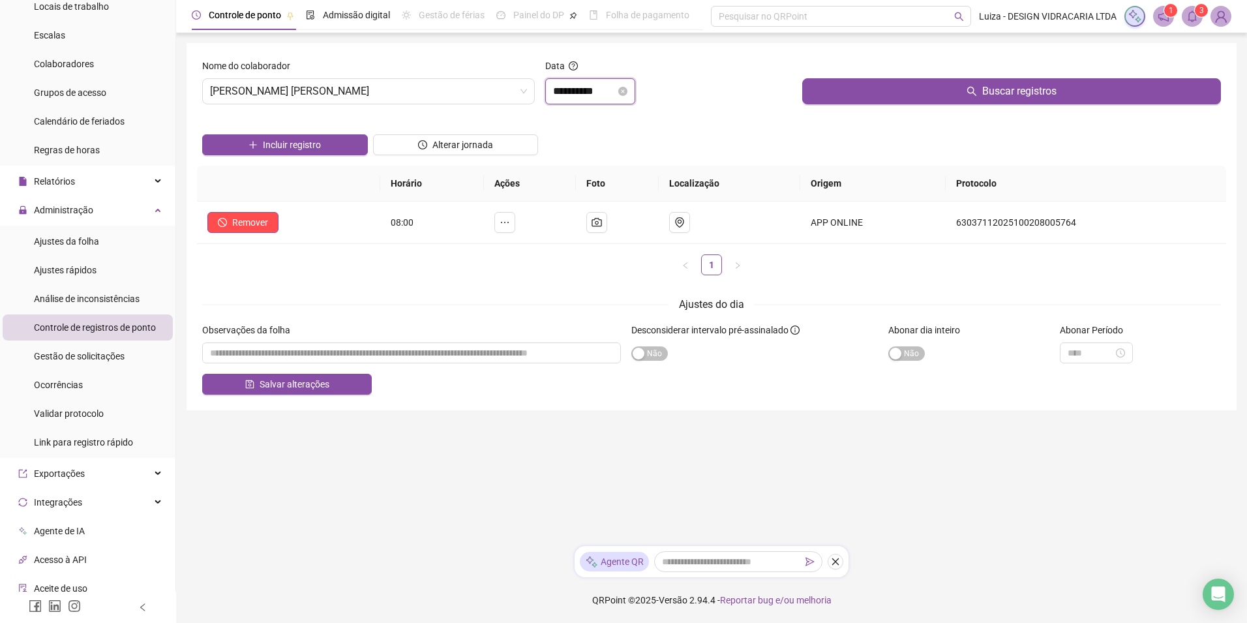
click at [584, 95] on input "**********" at bounding box center [584, 92] width 63 height 16
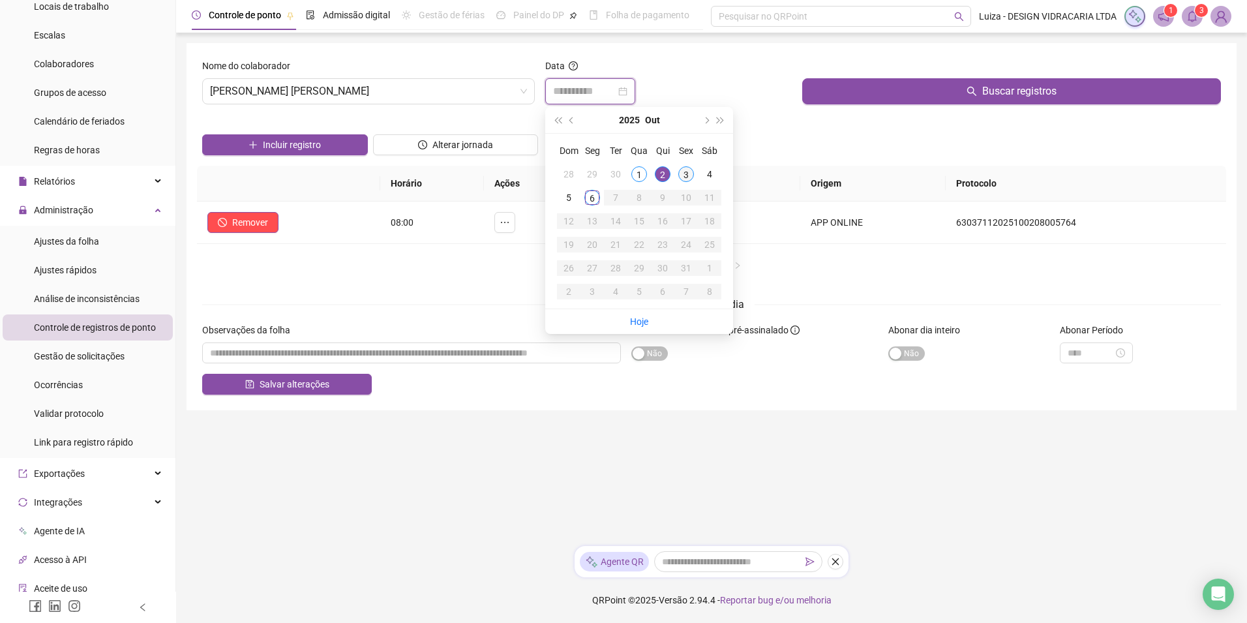
type input "**********"
click at [684, 174] on div "3" at bounding box center [687, 174] width 16 height 16
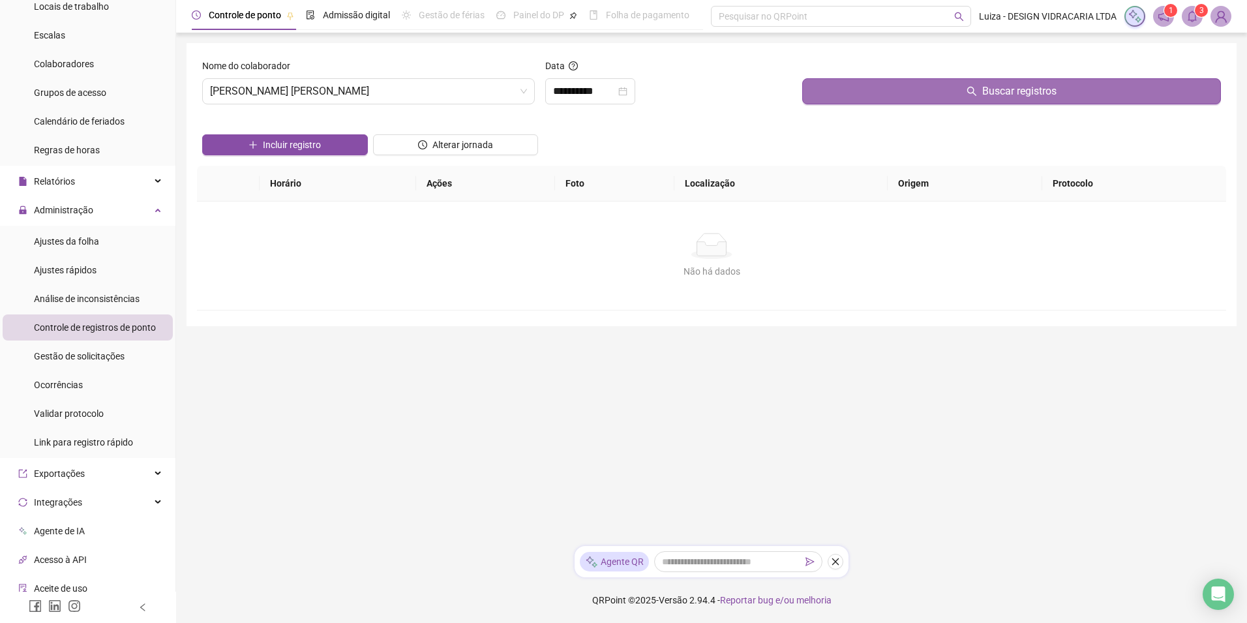
click at [924, 91] on button "Buscar registros" at bounding box center [1012, 91] width 419 height 26
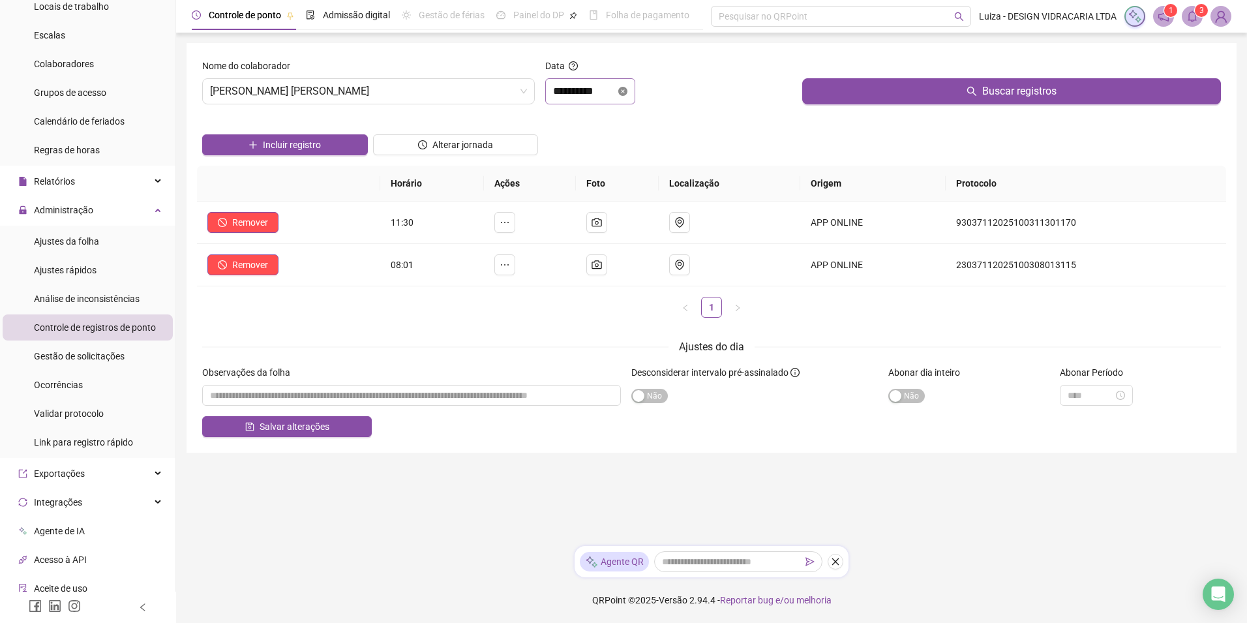
click at [628, 95] on icon "close-circle" at bounding box center [623, 91] width 9 height 9
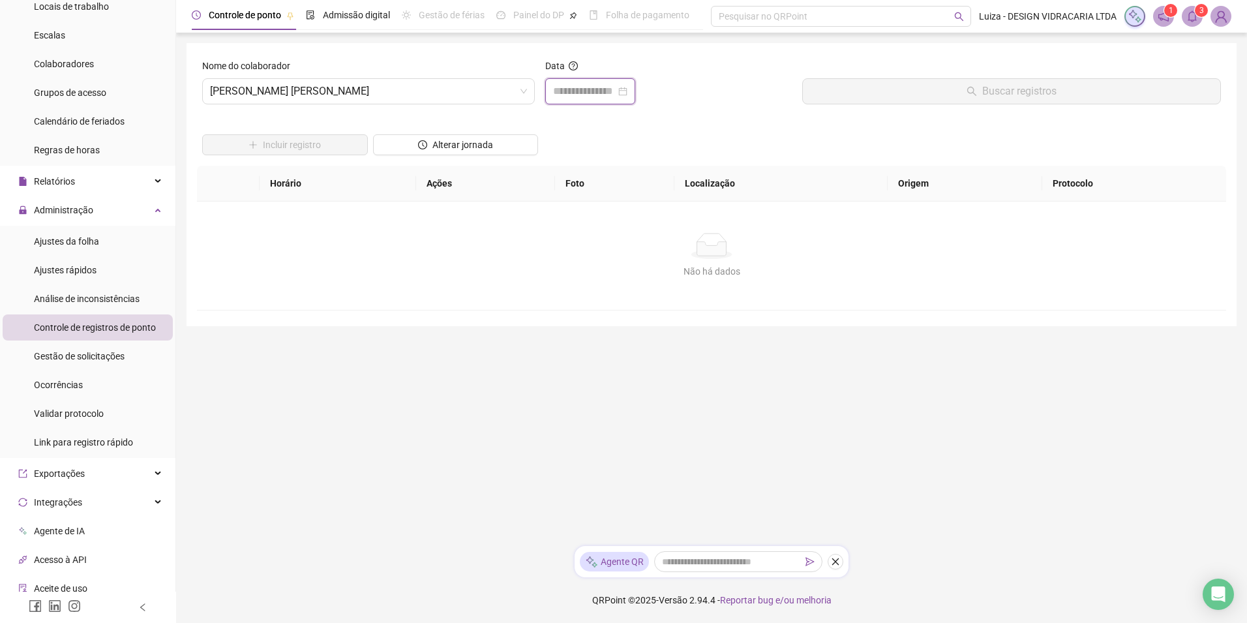
click at [591, 92] on input at bounding box center [584, 92] width 63 height 16
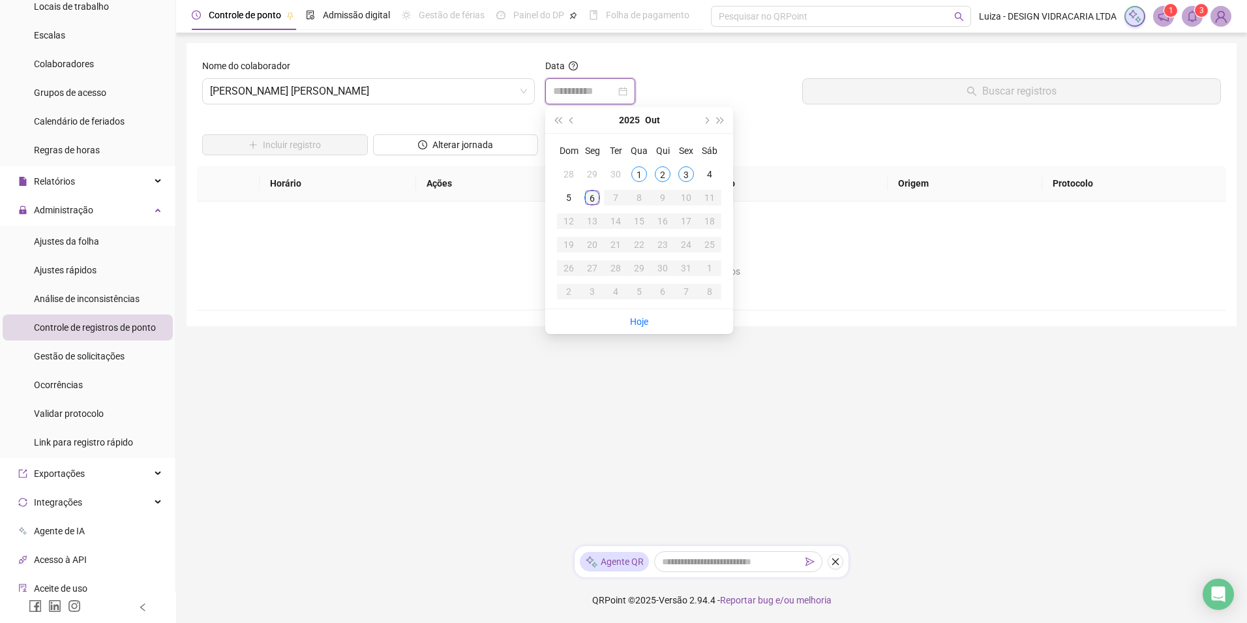
type input "**********"
click at [594, 197] on div "6" at bounding box center [593, 198] width 16 height 16
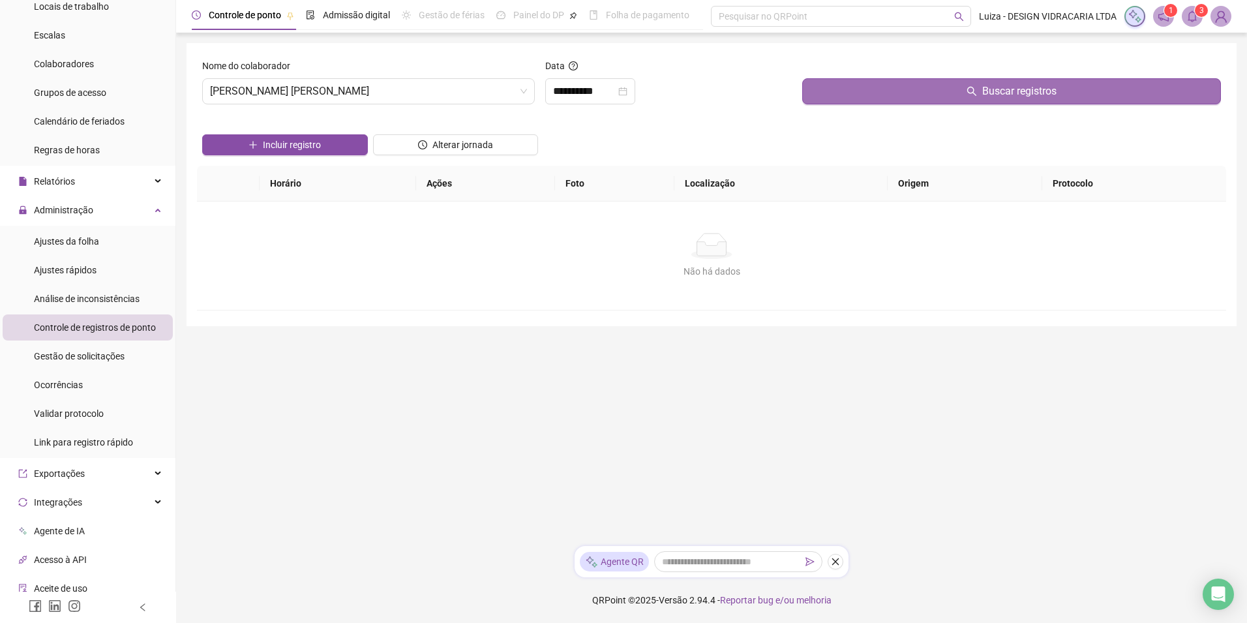
click at [884, 95] on button "Buscar registros" at bounding box center [1012, 91] width 419 height 26
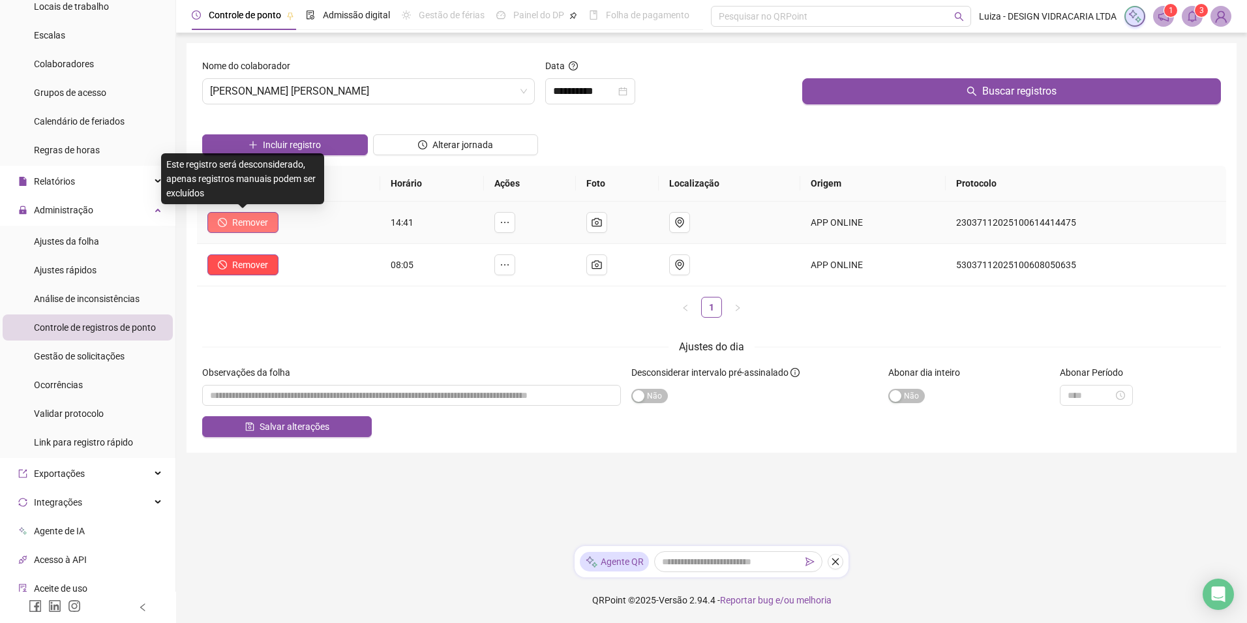
click at [254, 222] on span "Remover" at bounding box center [250, 222] width 36 height 14
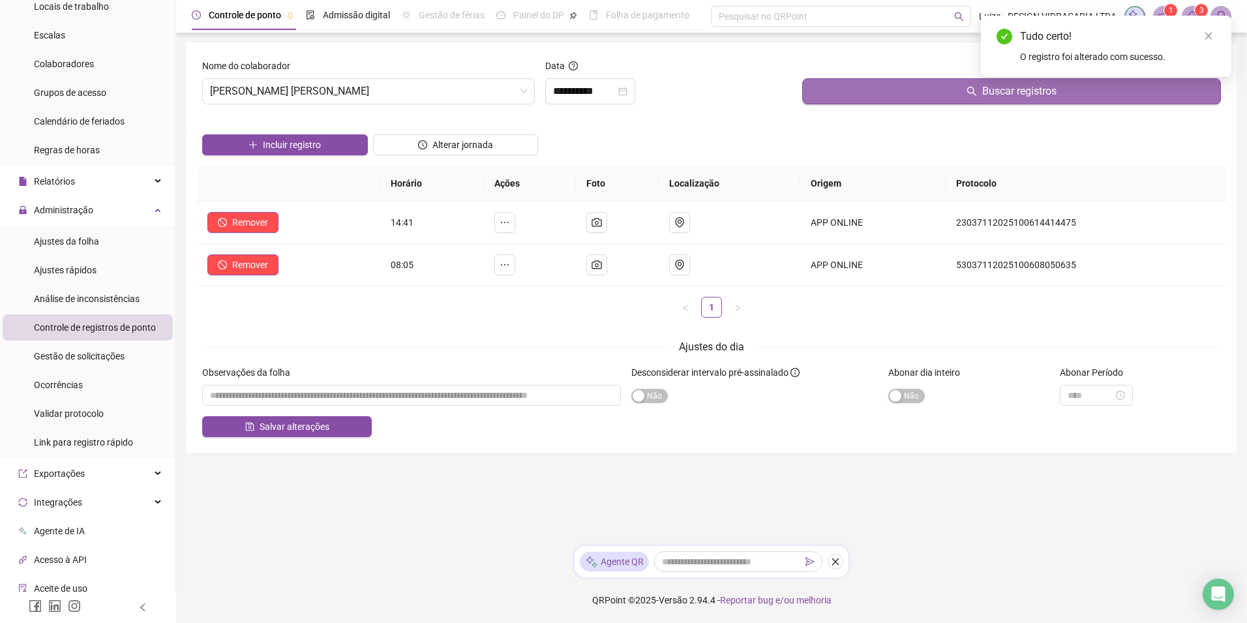
click at [926, 97] on button "Buscar registros" at bounding box center [1012, 91] width 419 height 26
click at [879, 90] on button "Buscar registros" at bounding box center [1012, 91] width 419 height 26
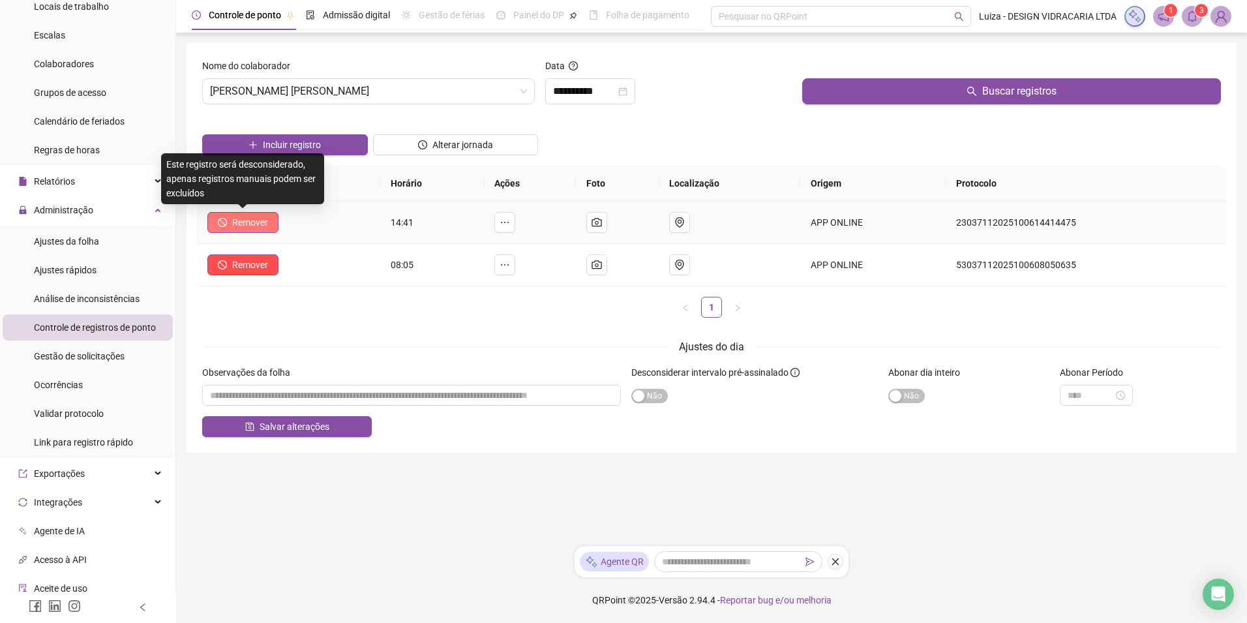
click at [251, 222] on span "Remover" at bounding box center [250, 222] width 36 height 14
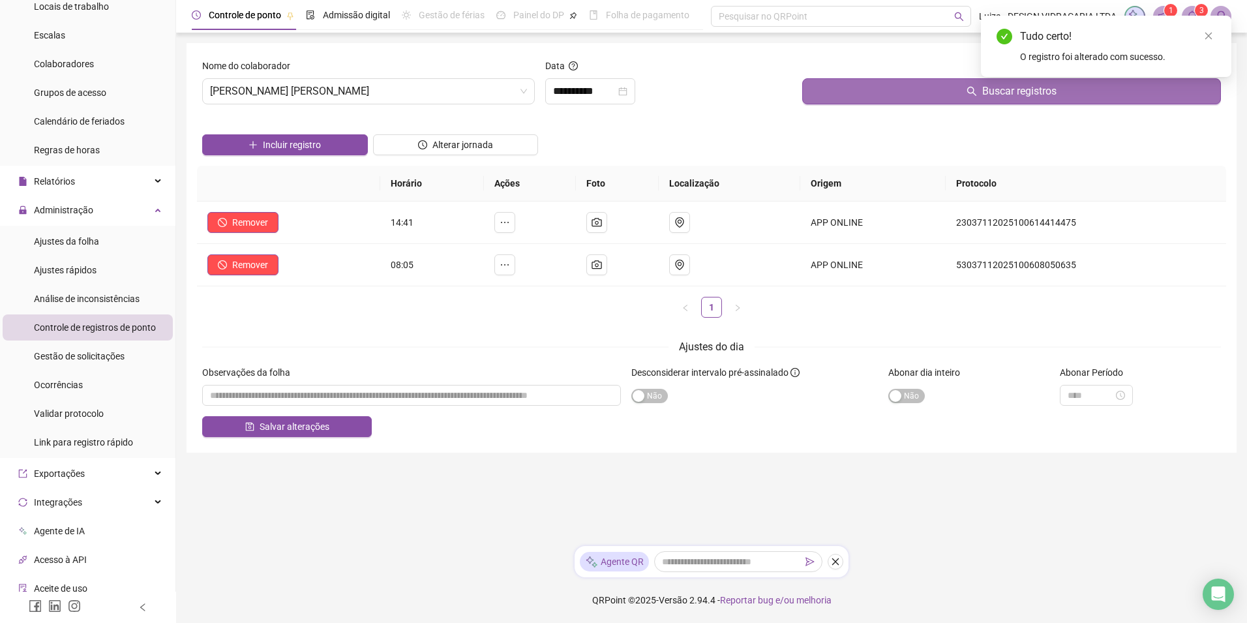
click at [1000, 91] on span "Buscar registros" at bounding box center [1020, 92] width 74 height 16
click at [999, 91] on span "Buscar registros" at bounding box center [1020, 92] width 74 height 16
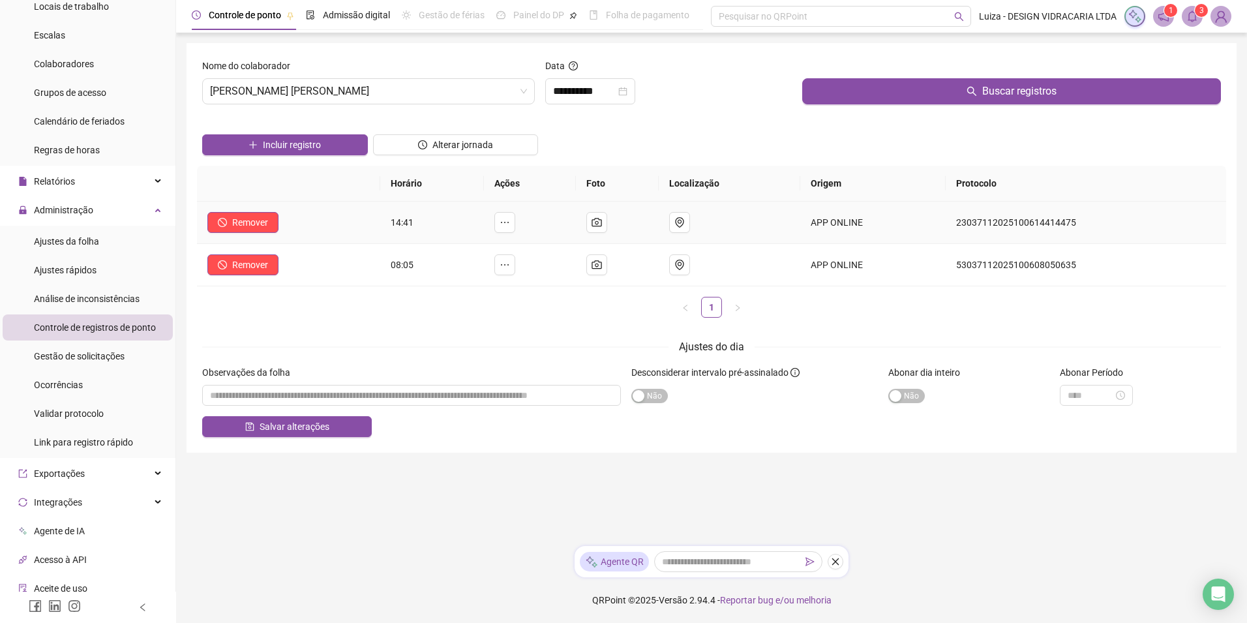
click at [497, 225] on td at bounding box center [530, 223] width 92 height 42
click at [515, 219] on button "button" at bounding box center [505, 222] width 21 height 21
click at [442, 215] on span "Desconsiderar registro" at bounding box center [410, 213] width 91 height 10
click at [430, 216] on input "text" at bounding box center [431, 209] width 107 height 21
type input "*****"
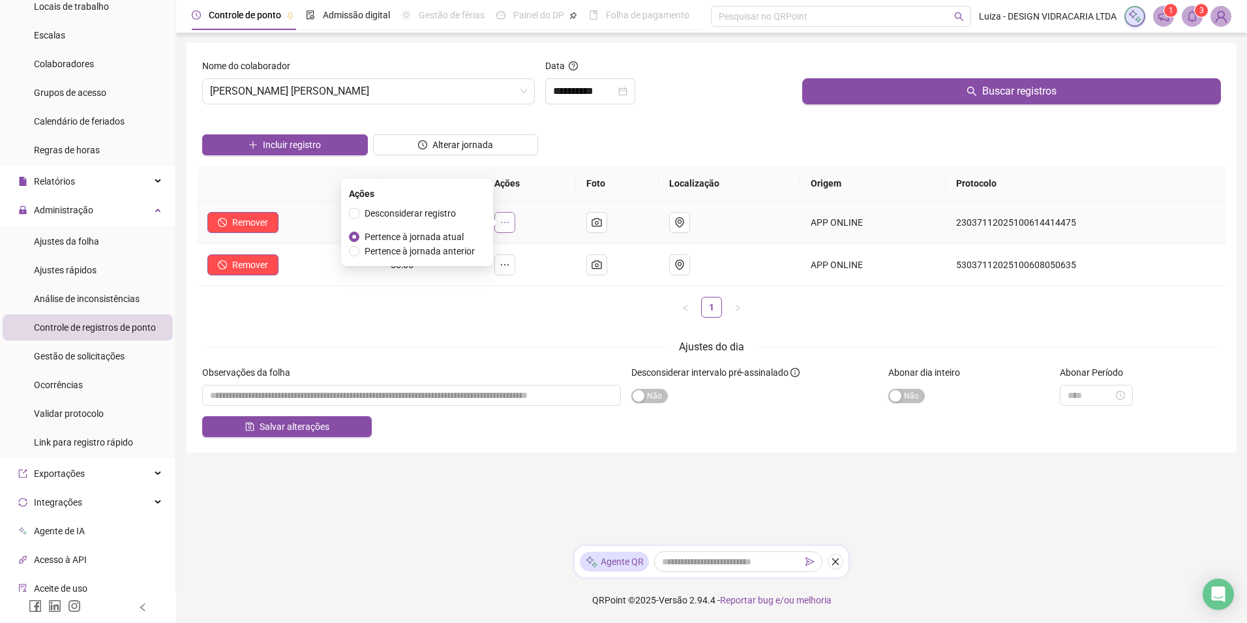
click at [510, 224] on icon "ellipsis" at bounding box center [505, 222] width 10 height 10
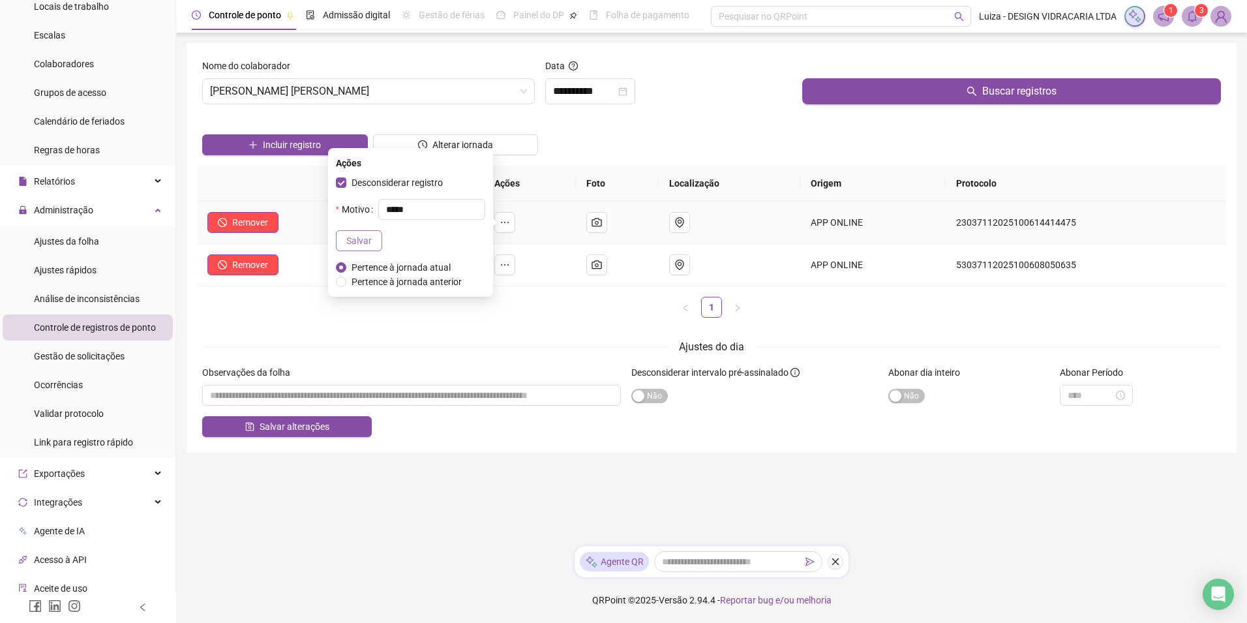
click at [347, 241] on span "Salvar" at bounding box center [358, 241] width 25 height 14
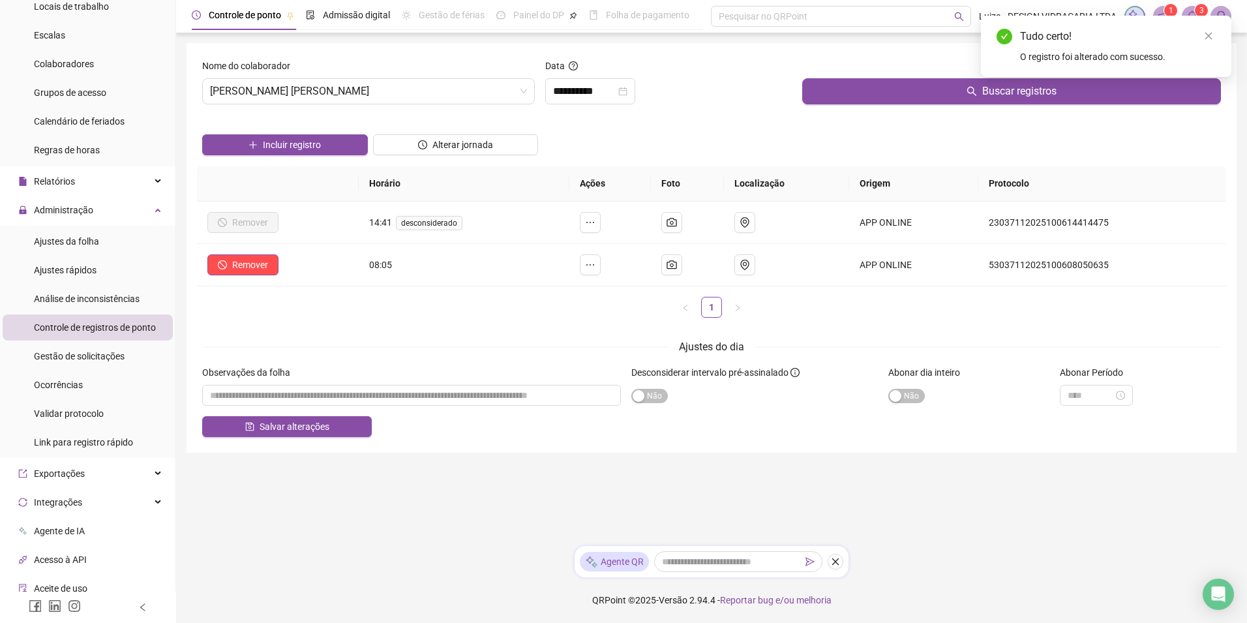
click at [468, 324] on div "Horário Ações Foto Localização Origem Protocolo Remover 14:41 desconsiderado AP…" at bounding box center [712, 247] width 1030 height 162
